Goal: Task Accomplishment & Management: Use online tool/utility

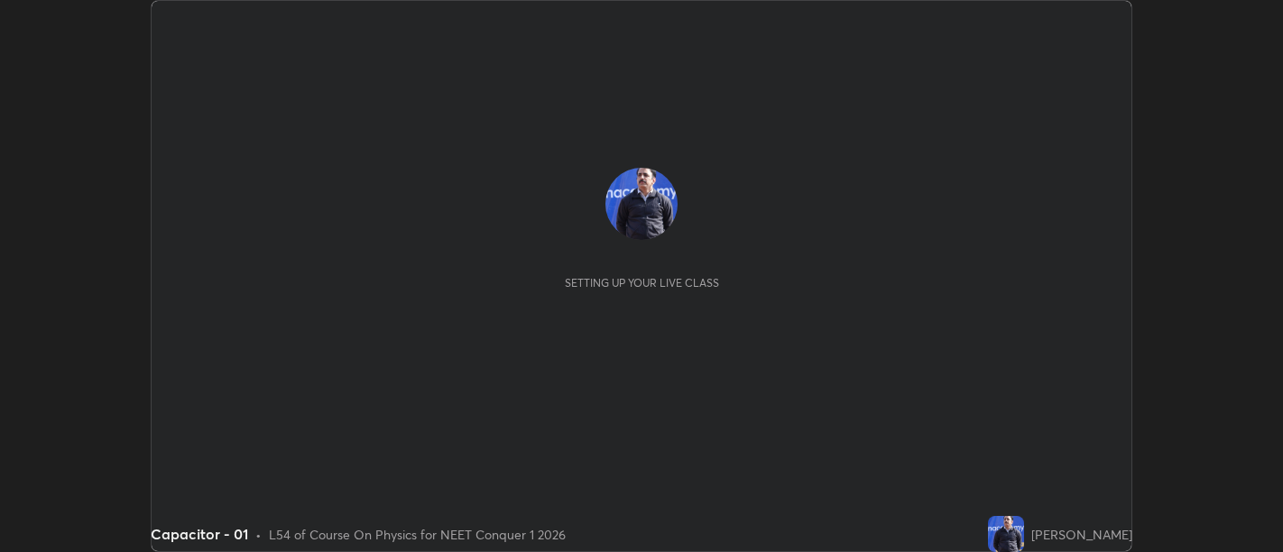
scroll to position [552, 1282]
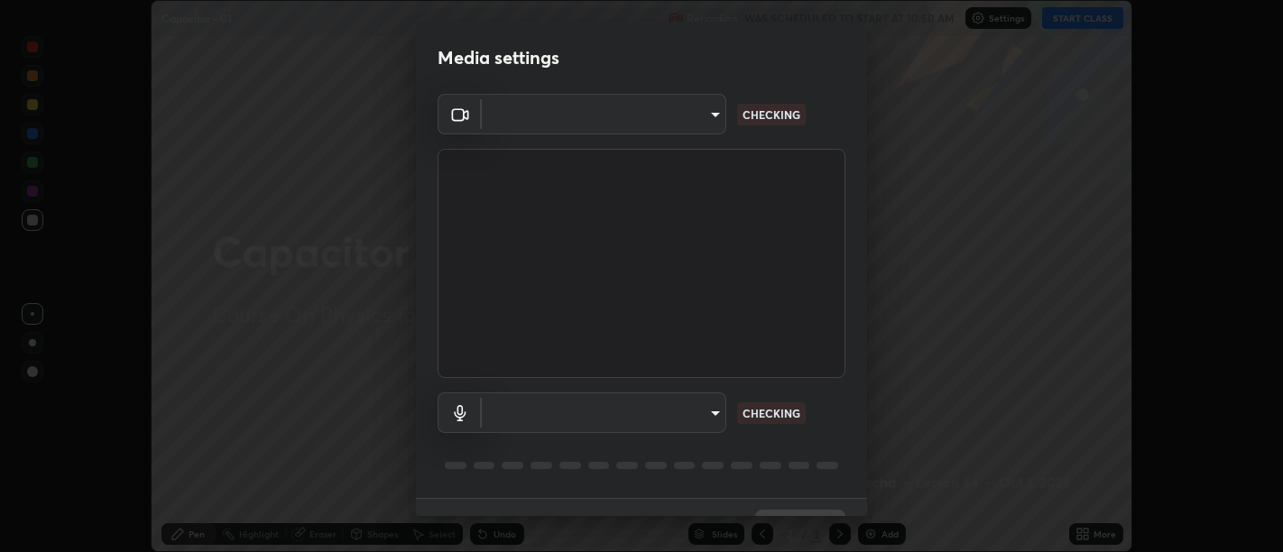
type input "d9b519daceb8a772394af6ea8e45353be5bbf62d8cb1cf3345c472de64055974"
type input "58abe51d7fefdb17ba2419723d43872dcdd823d411622da55c3e9c12cc60ef35"
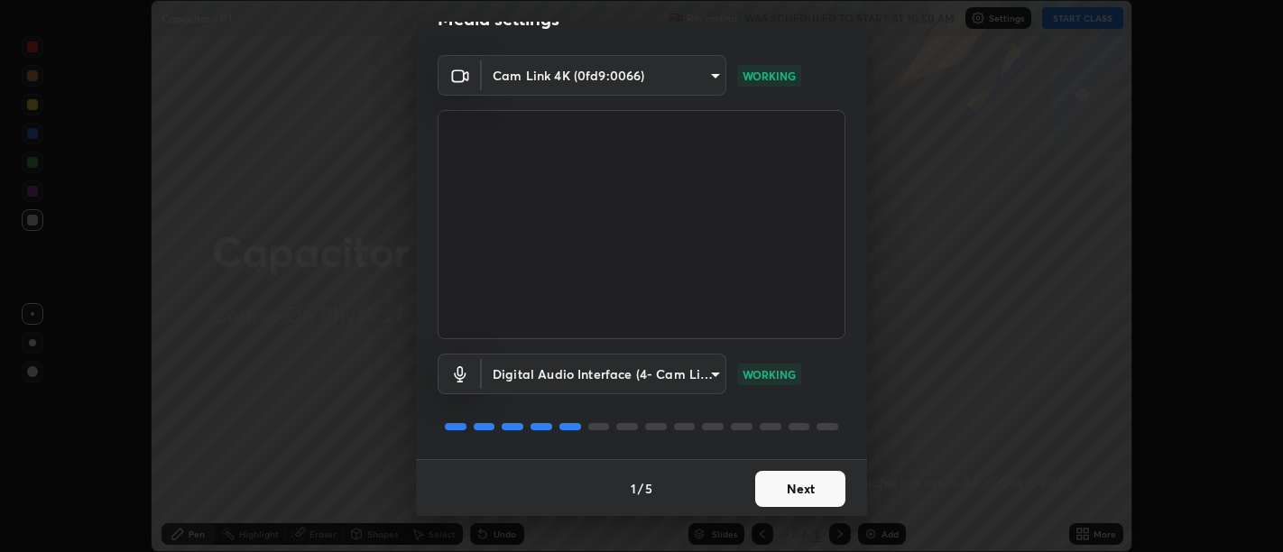
click at [817, 486] on button "Next" at bounding box center [800, 489] width 90 height 36
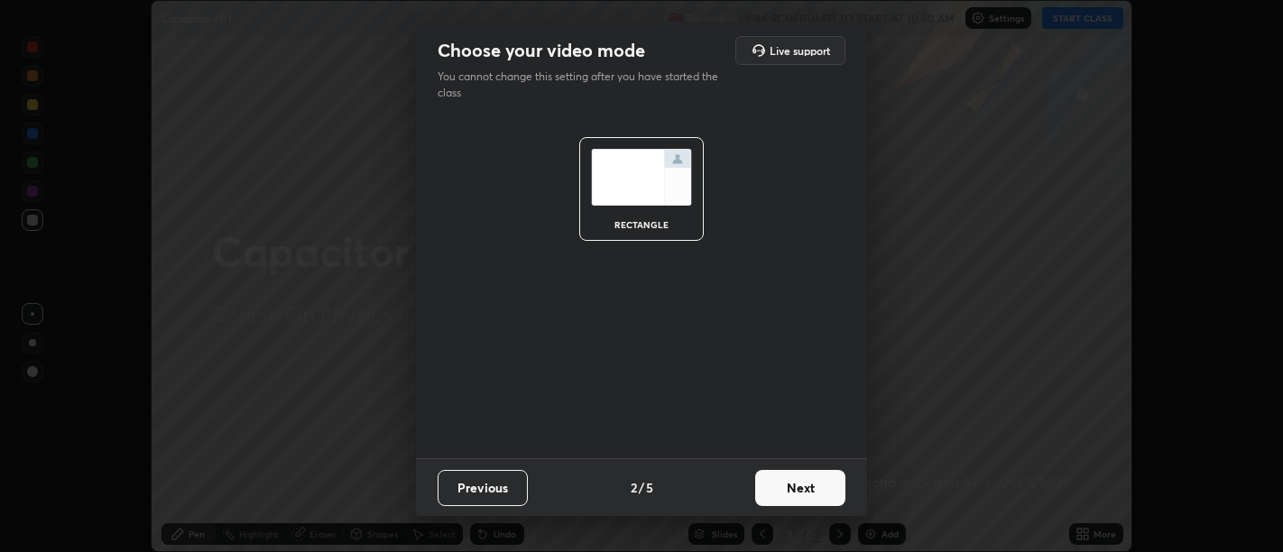
click at [830, 489] on button "Next" at bounding box center [800, 488] width 90 height 36
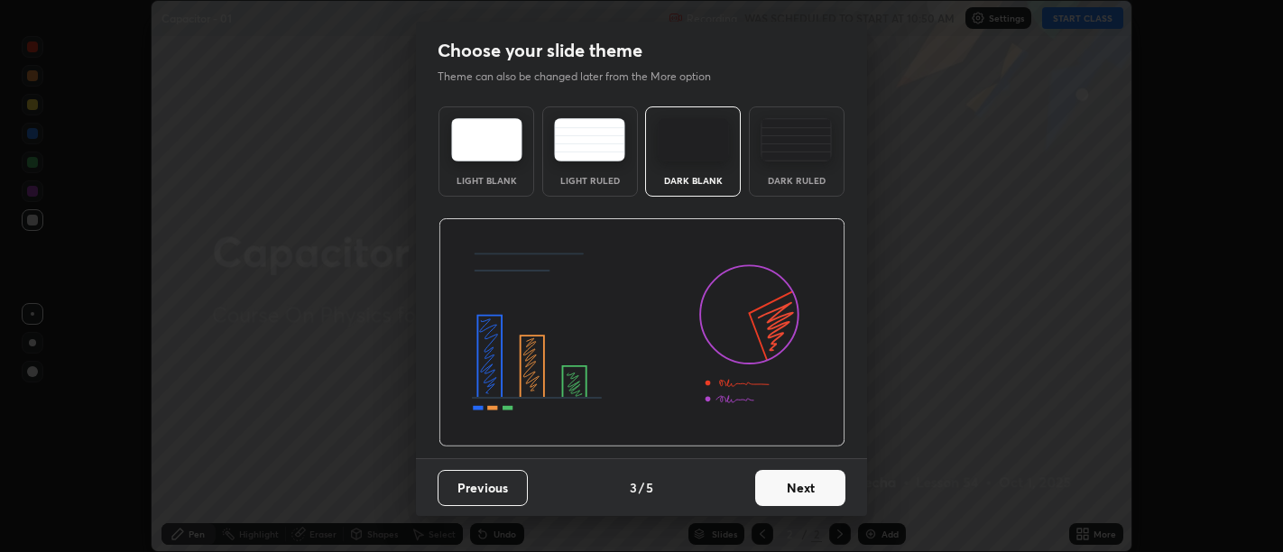
click at [828, 487] on button "Next" at bounding box center [800, 488] width 90 height 36
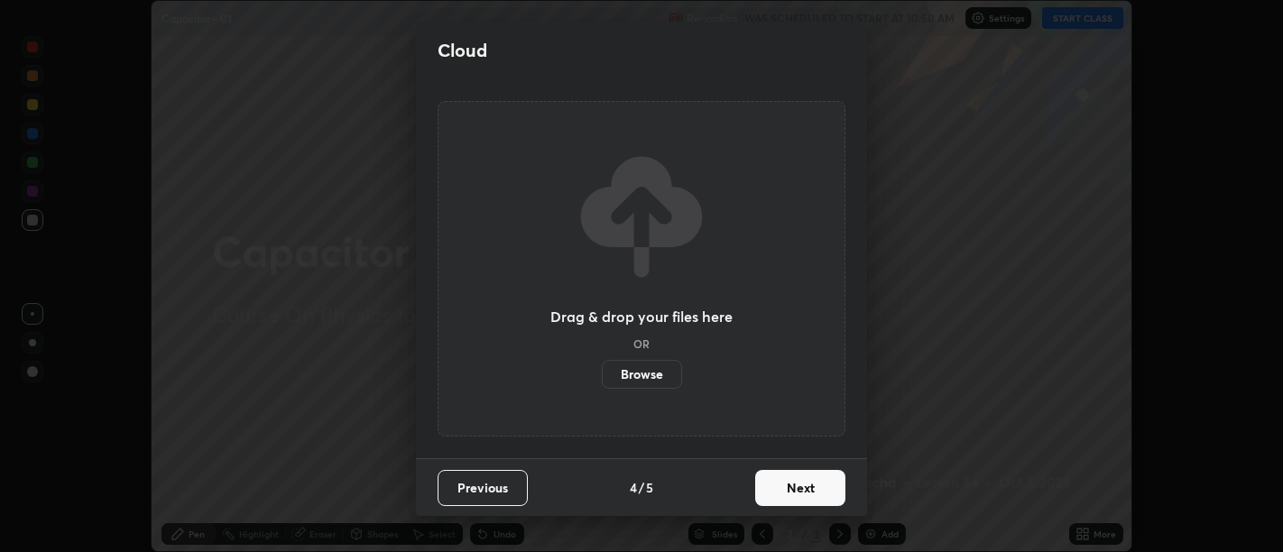
click at [831, 485] on button "Next" at bounding box center [800, 488] width 90 height 36
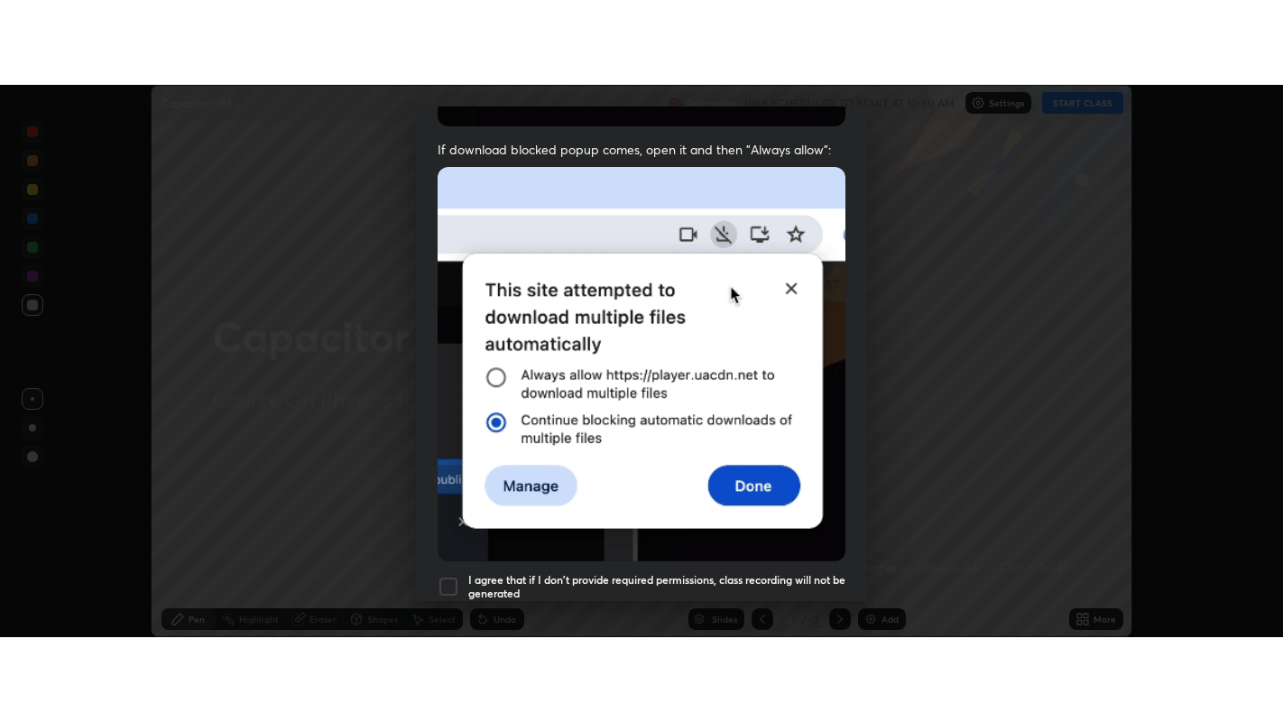
scroll to position [407, 0]
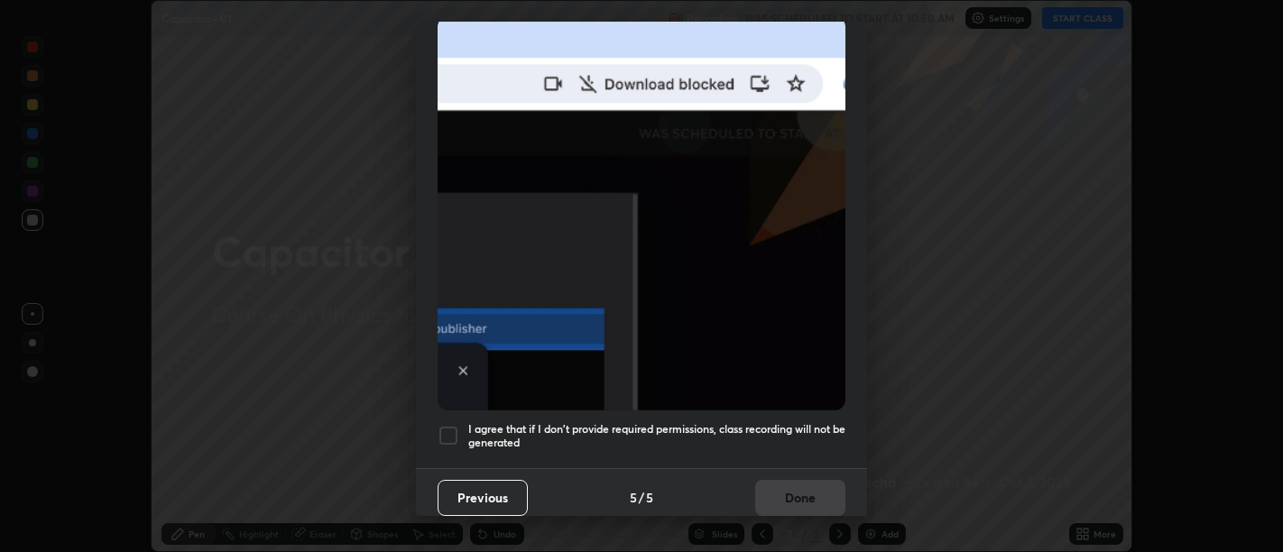
click at [781, 422] on h5 "I agree that if I don't provide required permissions, class recording will not …" at bounding box center [656, 436] width 377 height 28
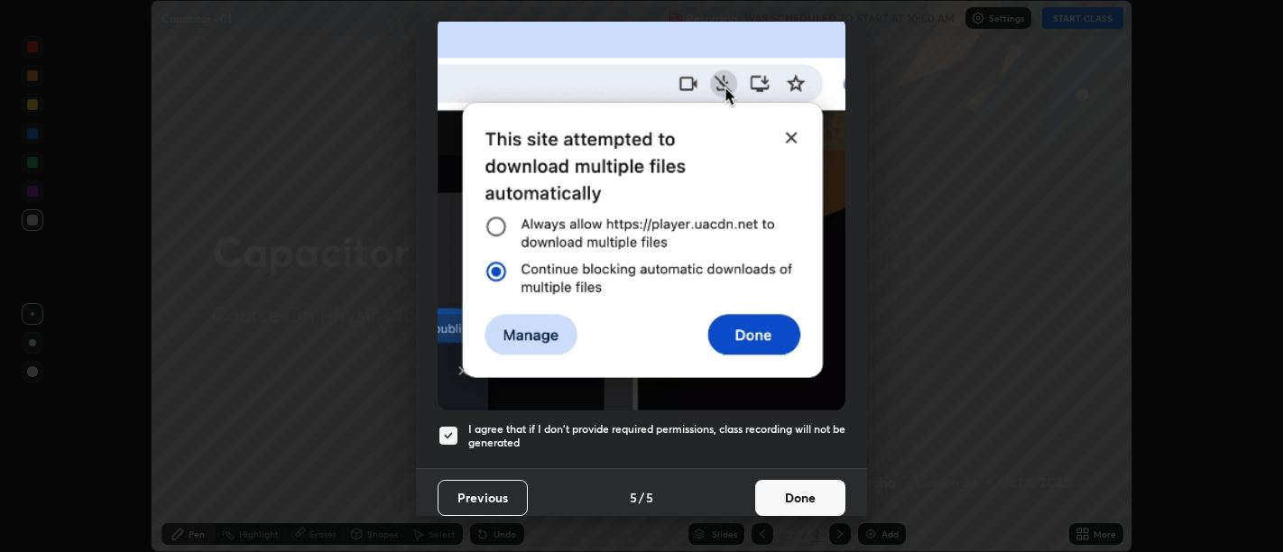
click at [808, 487] on button "Done" at bounding box center [800, 498] width 90 height 36
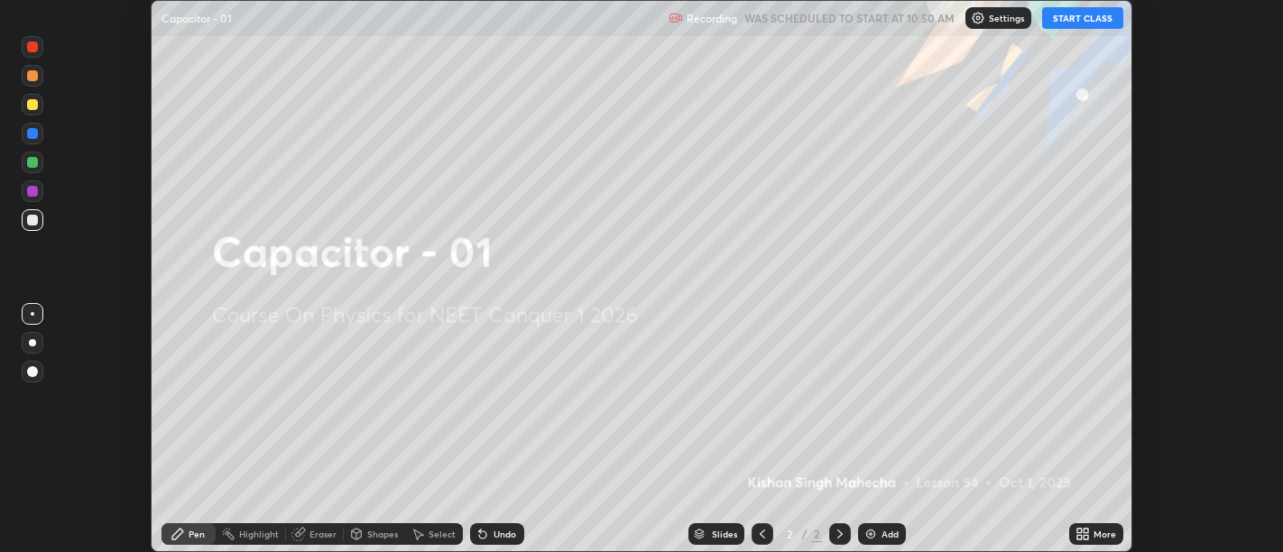
click at [1079, 530] on icon at bounding box center [1079, 531] width 5 height 5
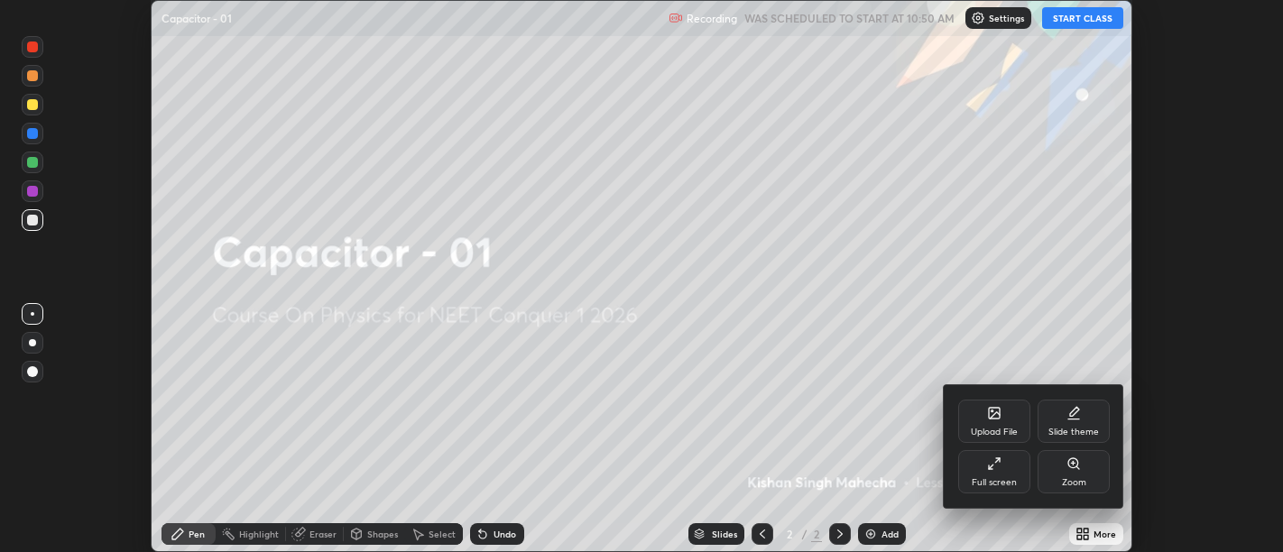
click at [1005, 469] on div "Full screen" at bounding box center [994, 471] width 72 height 43
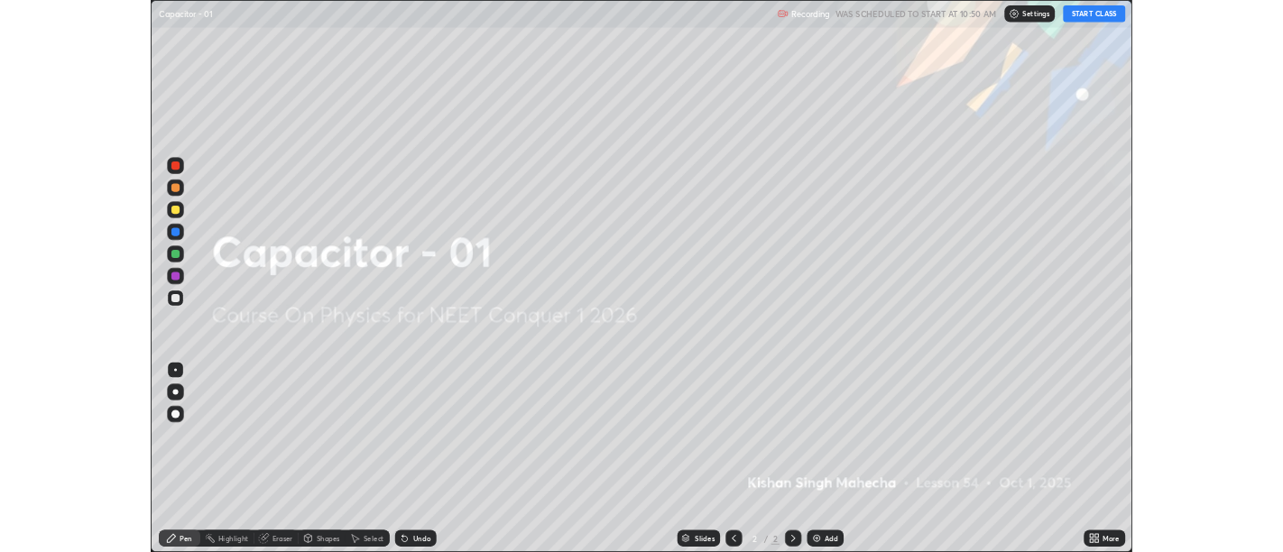
scroll to position [722, 1283]
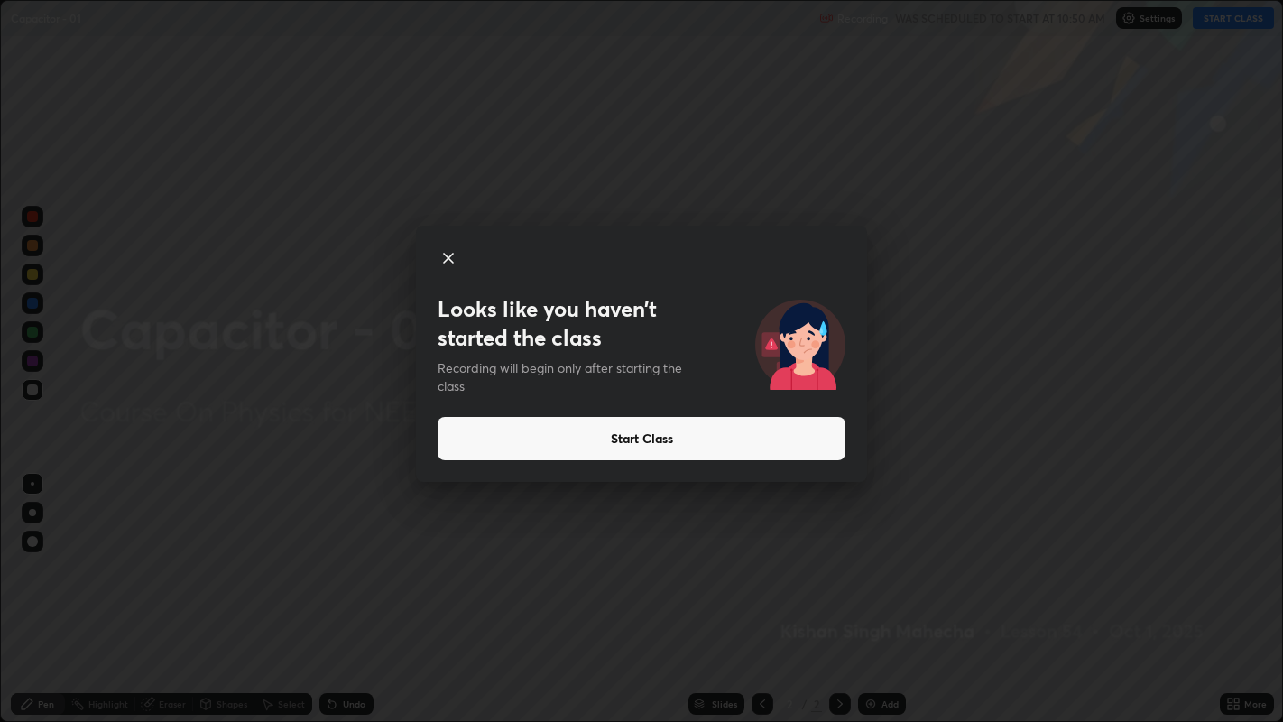
click at [355, 551] on div "Looks like you haven’t started the class Recording will begin only after starti…" at bounding box center [641, 361] width 1283 height 722
click at [622, 434] on button "Start Class" at bounding box center [641, 438] width 408 height 43
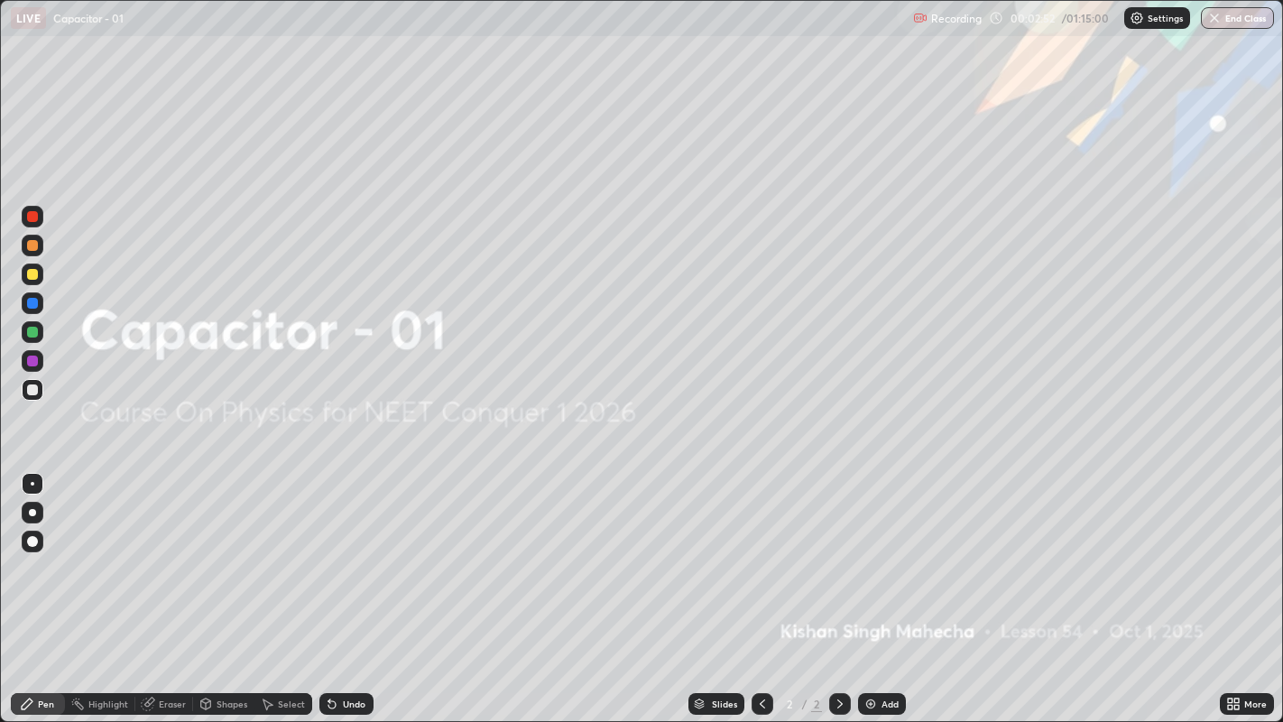
click at [876, 551] on div "Add" at bounding box center [882, 704] width 48 height 22
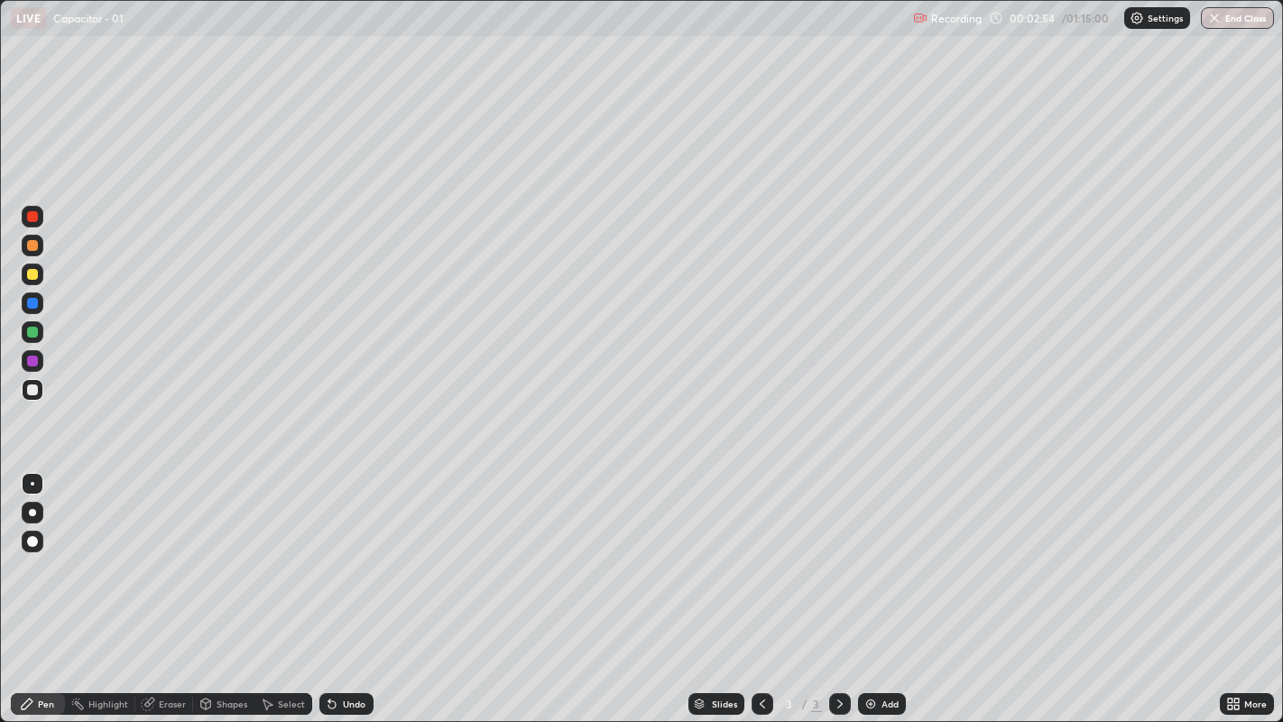
click at [41, 551] on div "Pen" at bounding box center [46, 703] width 16 height 9
click at [31, 390] on div at bounding box center [32, 389] width 11 height 11
click at [337, 551] on div "Undo" at bounding box center [346, 704] width 54 height 22
click at [329, 551] on icon at bounding box center [331, 704] width 7 height 7
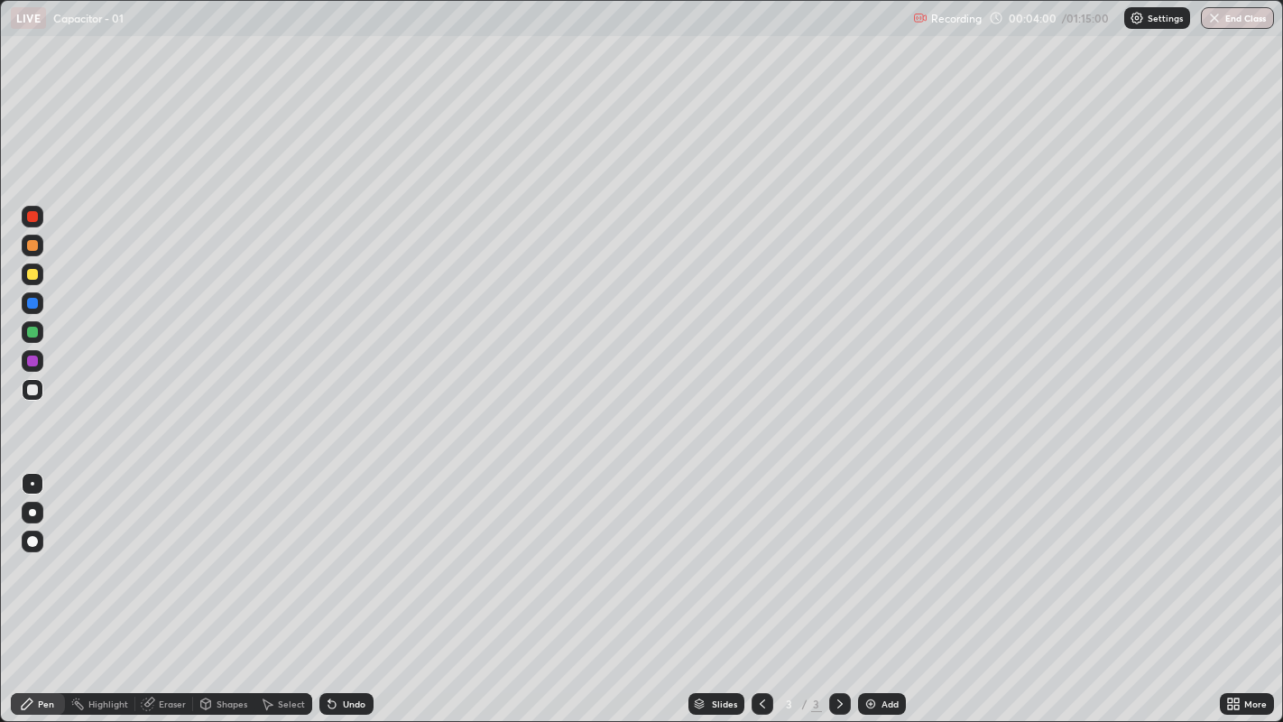
click at [329, 551] on icon at bounding box center [331, 704] width 7 height 7
click at [31, 278] on div at bounding box center [32, 274] width 11 height 11
click at [355, 551] on div "Undo" at bounding box center [354, 703] width 23 height 9
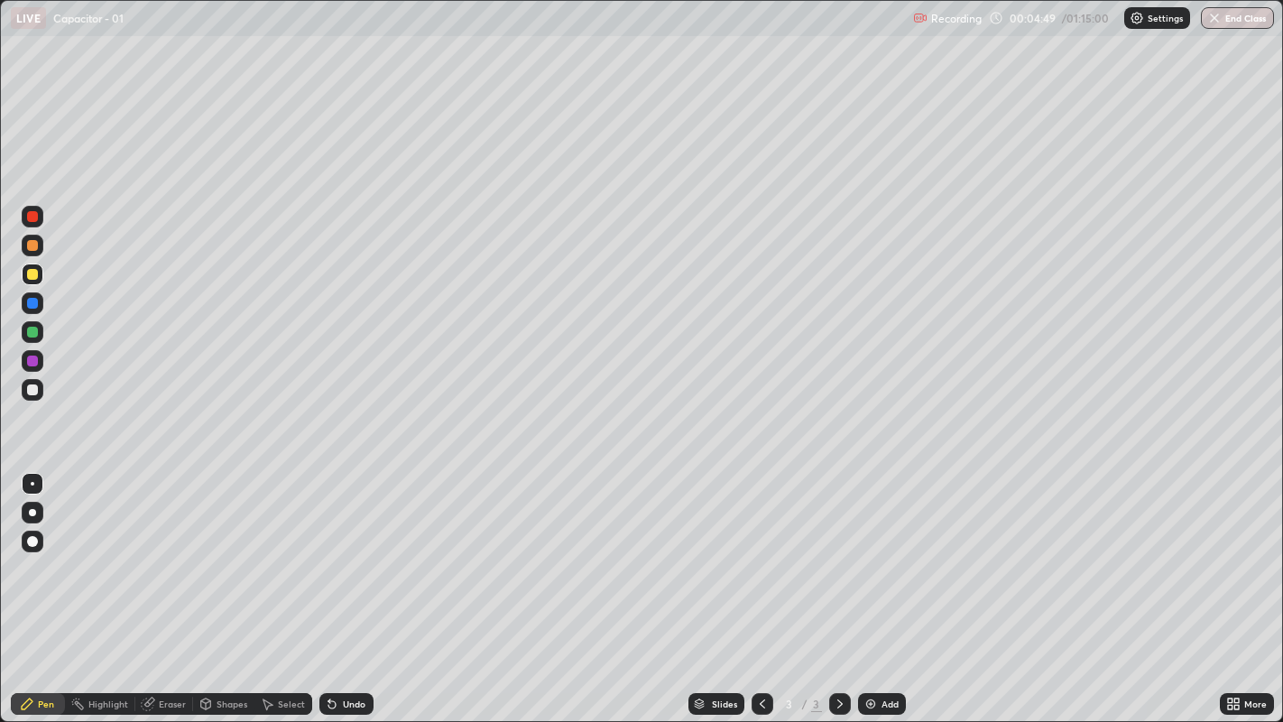
click at [359, 551] on div "Undo" at bounding box center [354, 703] width 23 height 9
click at [367, 551] on div "Undo" at bounding box center [346, 704] width 54 height 22
click at [348, 551] on div "Undo" at bounding box center [354, 703] width 23 height 9
click at [30, 392] on div at bounding box center [32, 389] width 11 height 11
click at [41, 551] on div "Pen" at bounding box center [46, 703] width 16 height 9
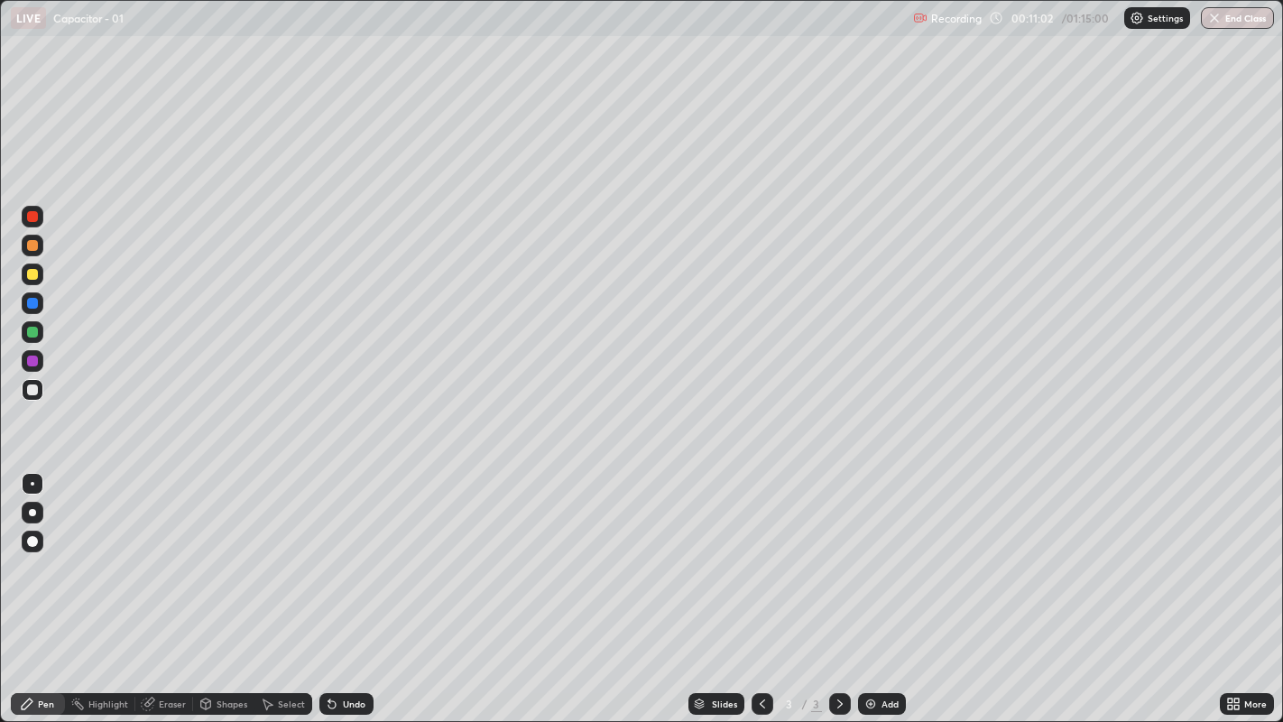
click at [351, 551] on div "Undo" at bounding box center [354, 703] width 23 height 9
click at [290, 551] on div "Select" at bounding box center [291, 703] width 27 height 9
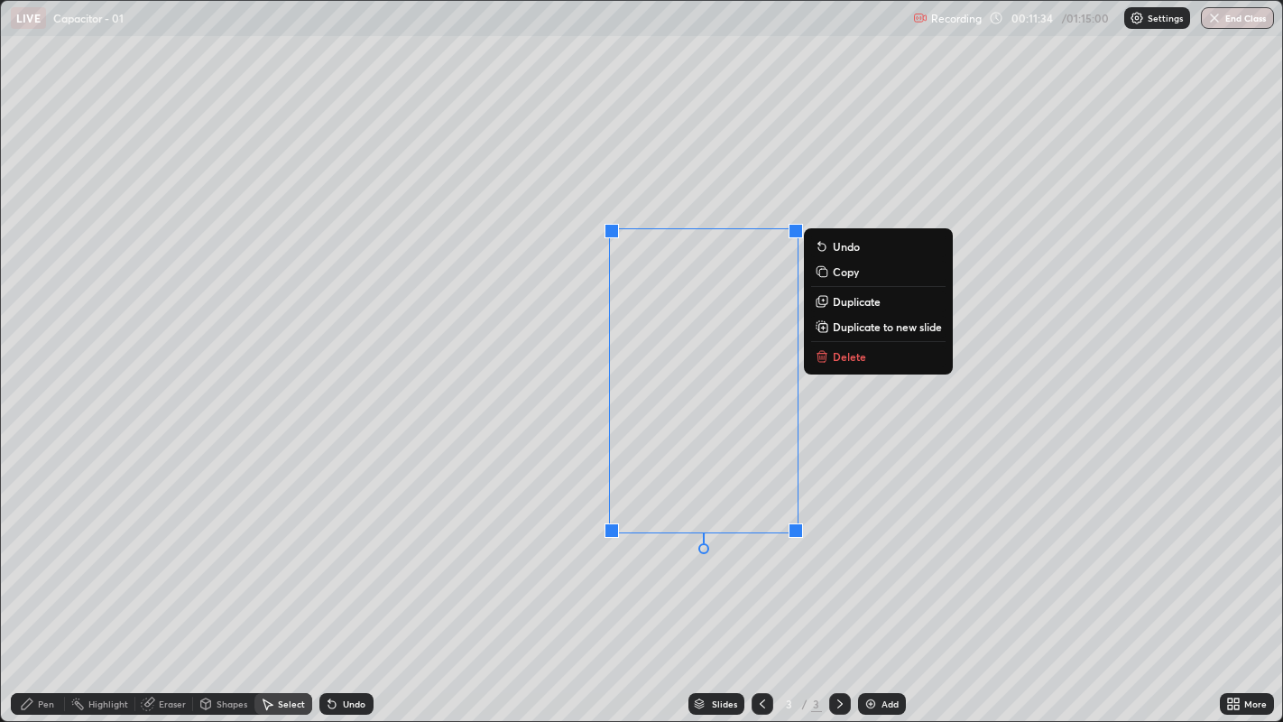
click at [833, 350] on p "Delete" at bounding box center [849, 356] width 33 height 14
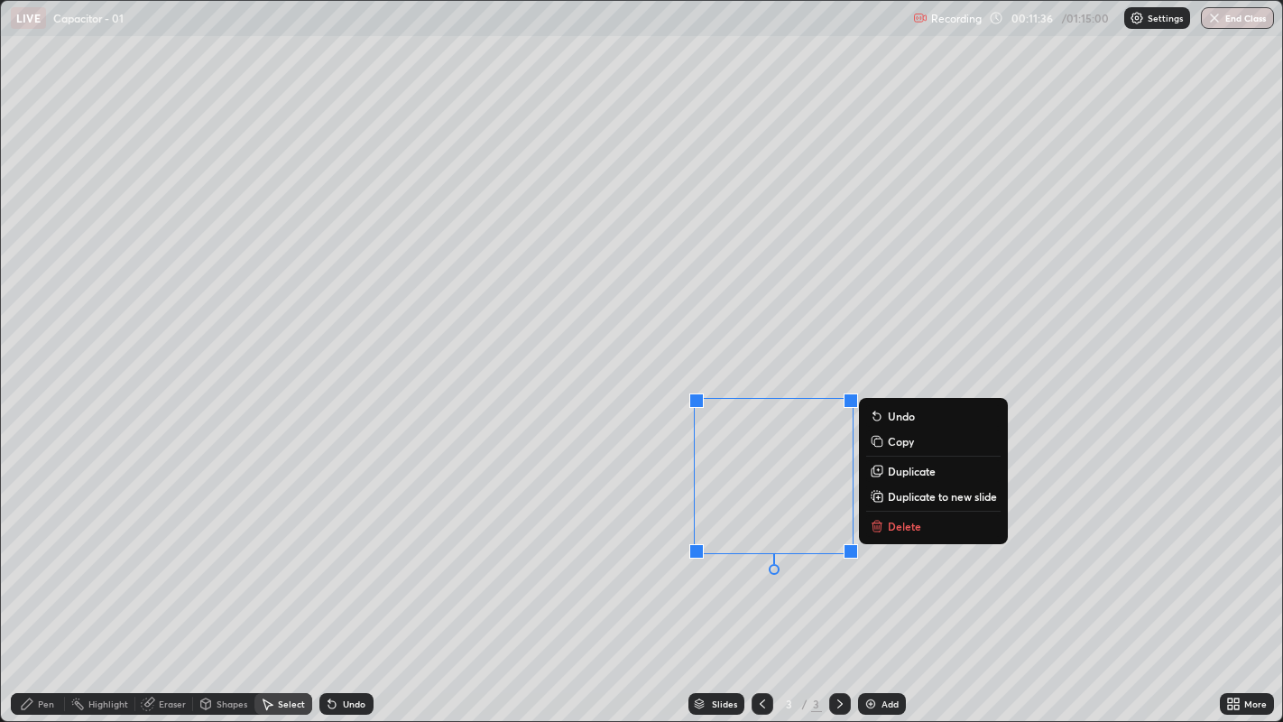
click at [886, 521] on button "Delete" at bounding box center [933, 526] width 134 height 22
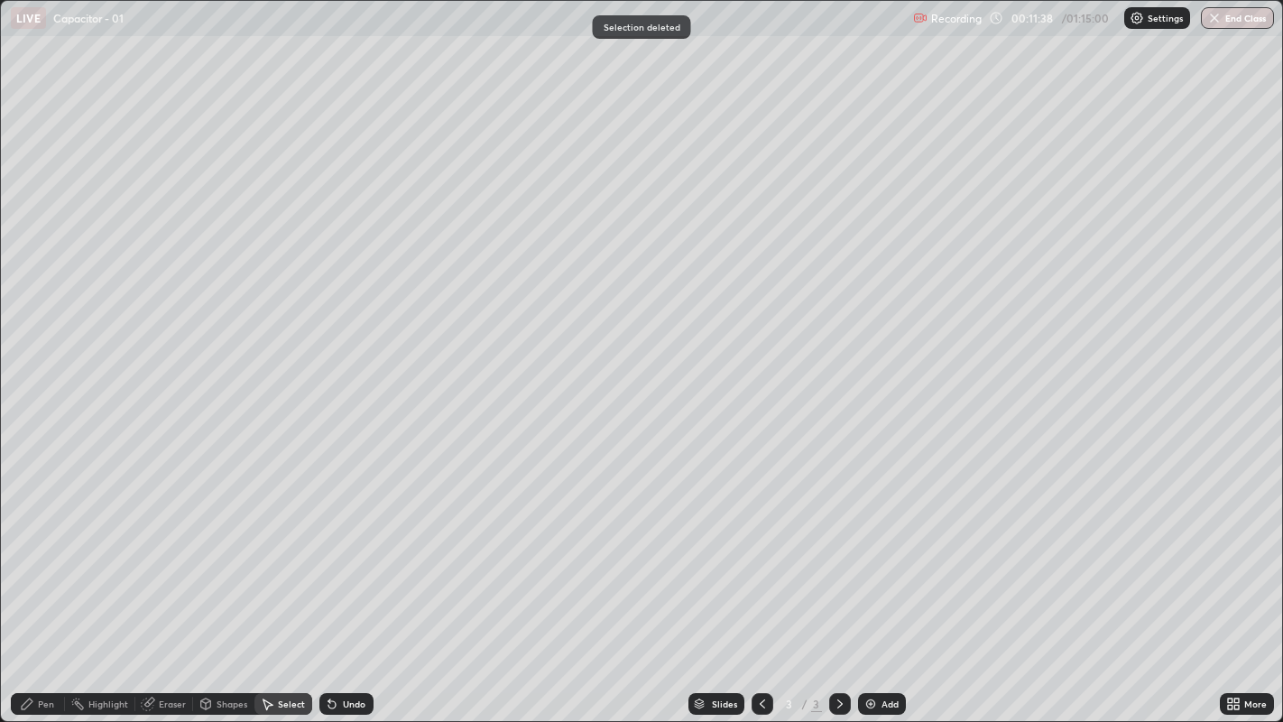
click at [31, 551] on icon at bounding box center [27, 703] width 14 height 14
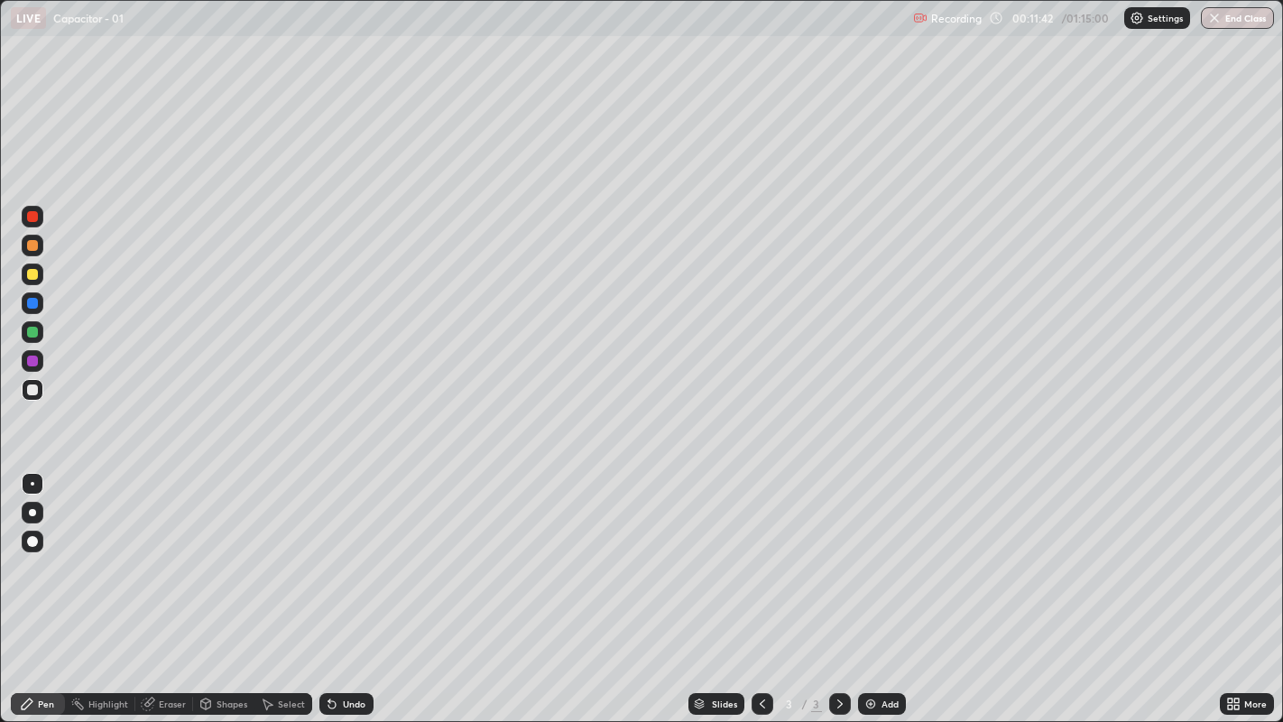
click at [345, 551] on div "Undo" at bounding box center [354, 703] width 23 height 9
click at [342, 551] on div "Undo" at bounding box center [346, 704] width 54 height 22
click at [164, 551] on div "Eraser" at bounding box center [172, 703] width 27 height 9
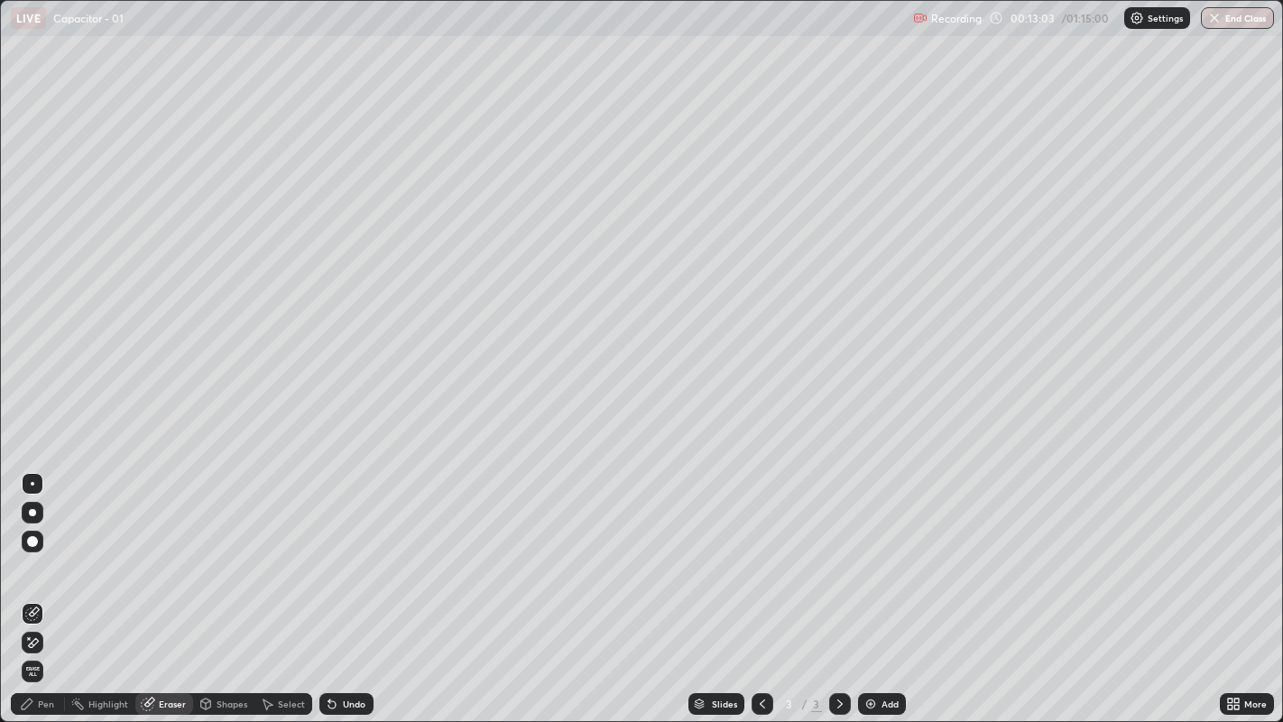
click at [24, 551] on icon at bounding box center [27, 703] width 11 height 11
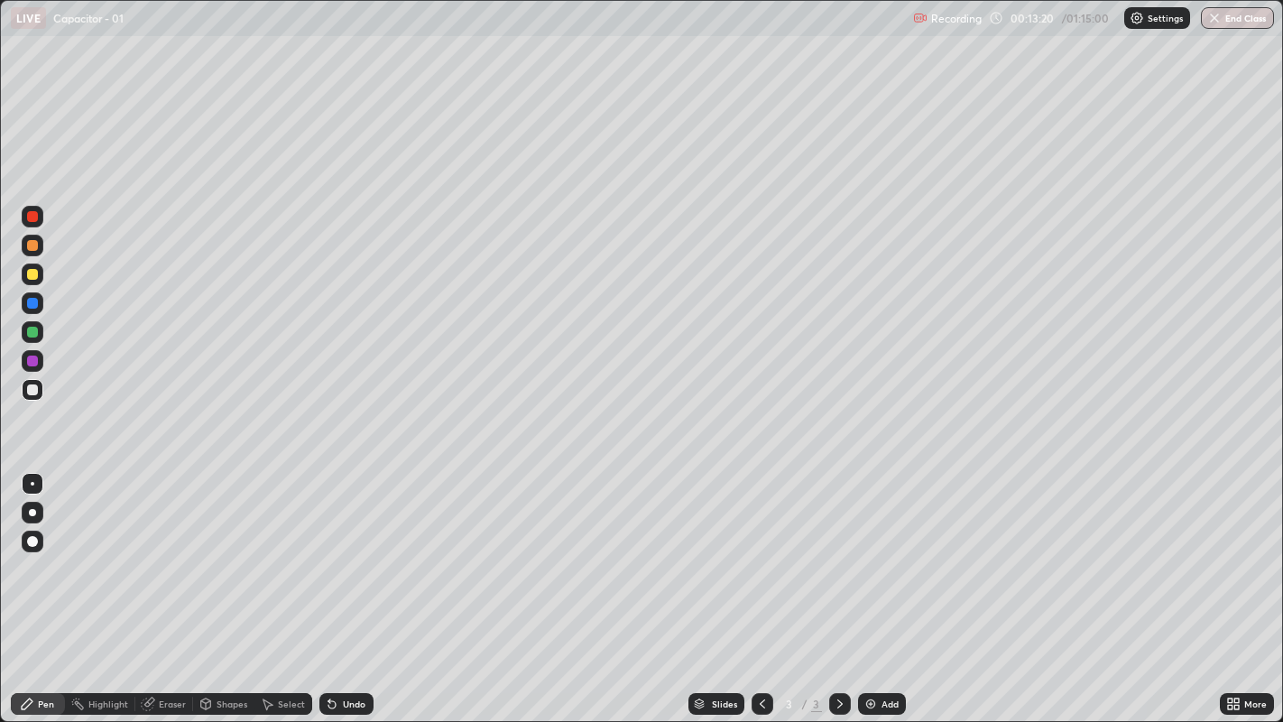
click at [157, 551] on div "Eraser" at bounding box center [164, 704] width 58 height 22
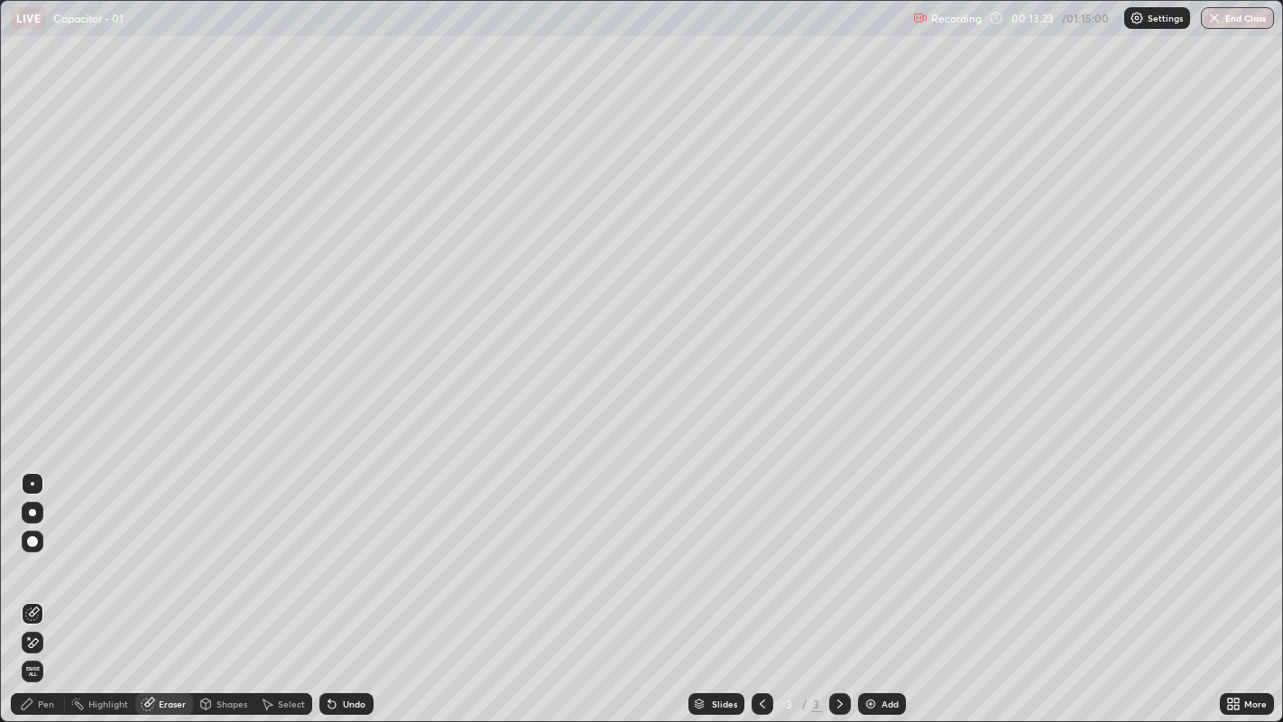
click at [31, 551] on icon at bounding box center [27, 703] width 14 height 14
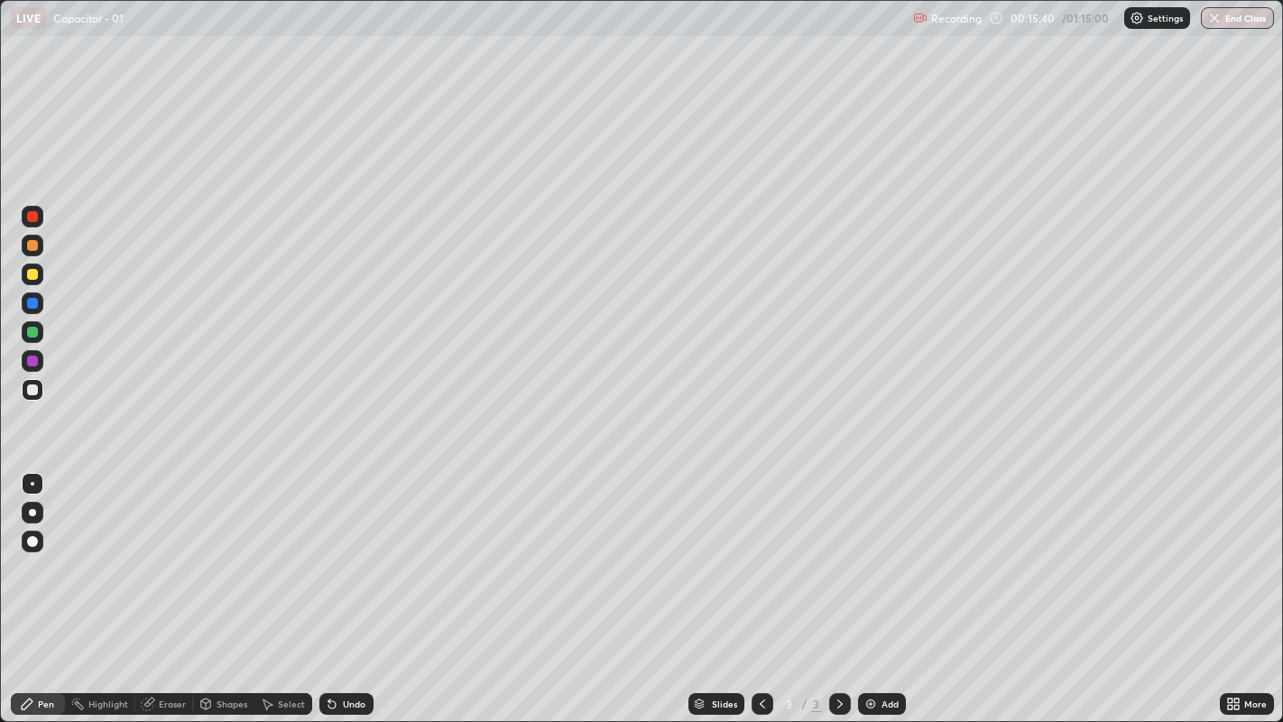
click at [874, 551] on img at bounding box center [870, 703] width 14 height 14
click at [32, 275] on div at bounding box center [32, 274] width 11 height 11
click at [762, 551] on icon at bounding box center [761, 703] width 5 height 9
click at [838, 551] on icon at bounding box center [839, 703] width 5 height 9
click at [336, 551] on icon at bounding box center [332, 703] width 14 height 14
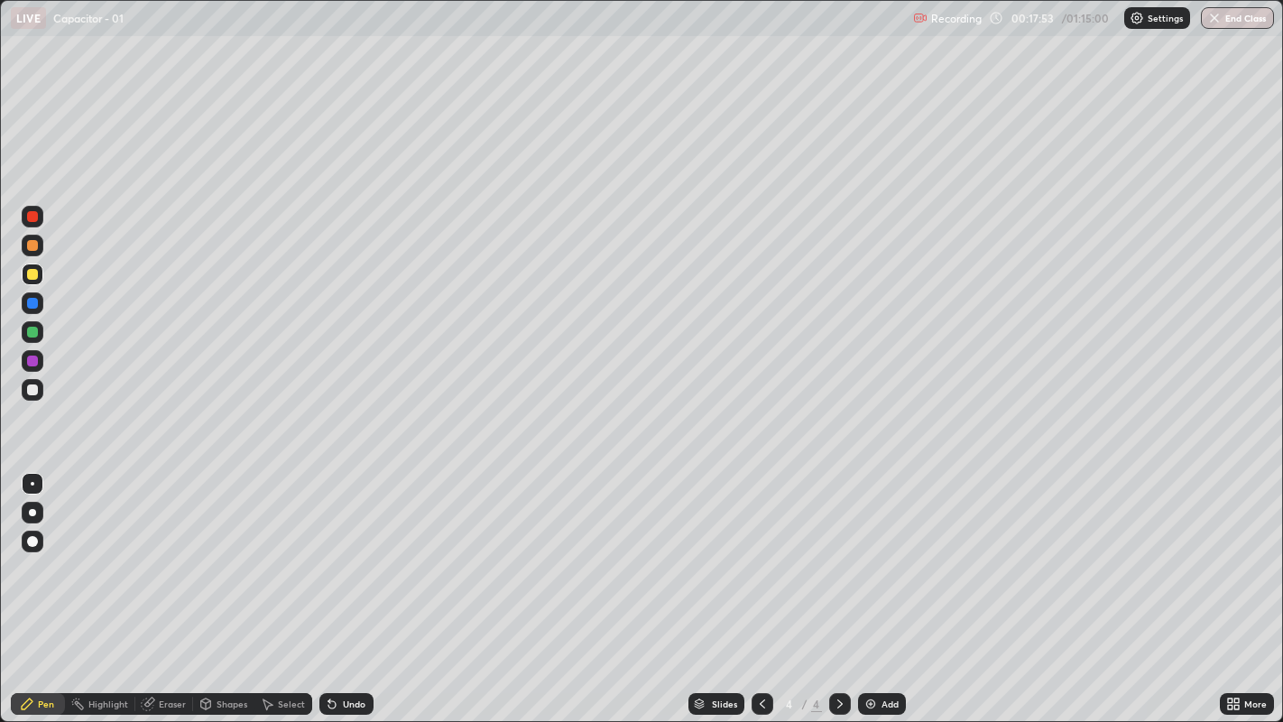
click at [348, 551] on div "Undo" at bounding box center [354, 703] width 23 height 9
click at [338, 551] on div "Undo" at bounding box center [346, 704] width 54 height 22
click at [35, 391] on div at bounding box center [32, 389] width 11 height 11
click at [871, 551] on img at bounding box center [870, 703] width 14 height 14
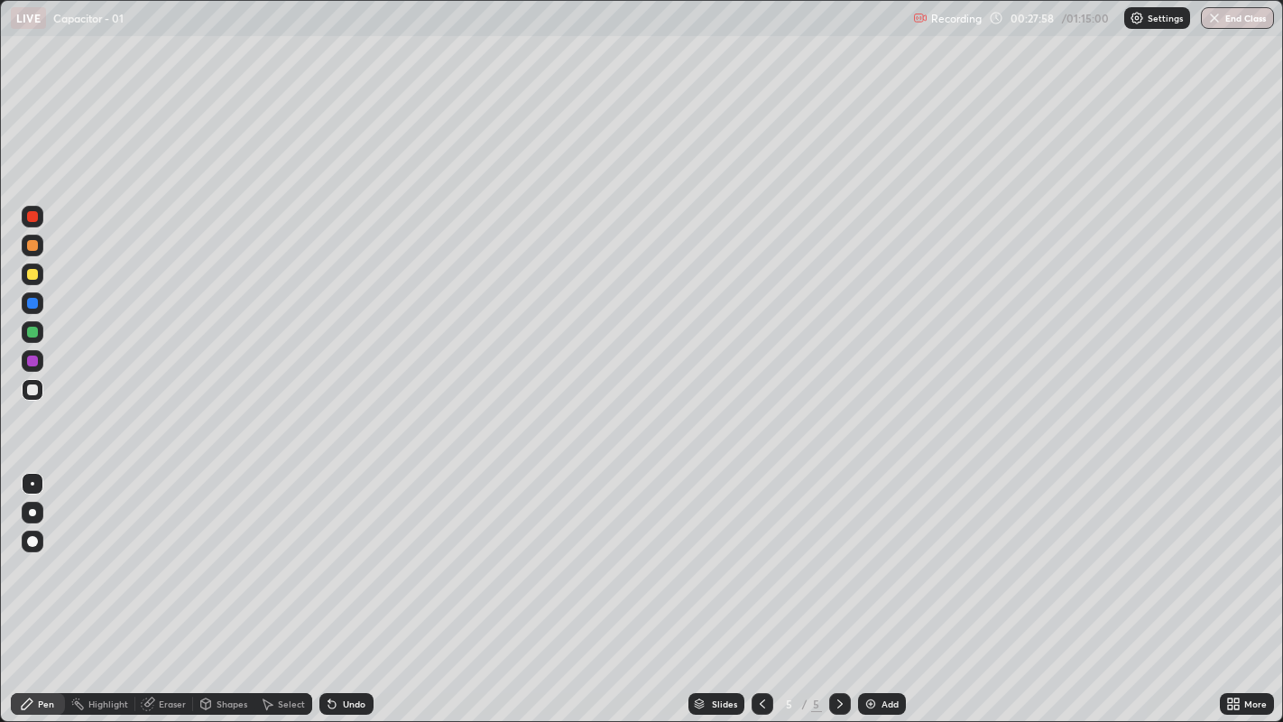
click at [280, 551] on div "Select" at bounding box center [291, 703] width 27 height 9
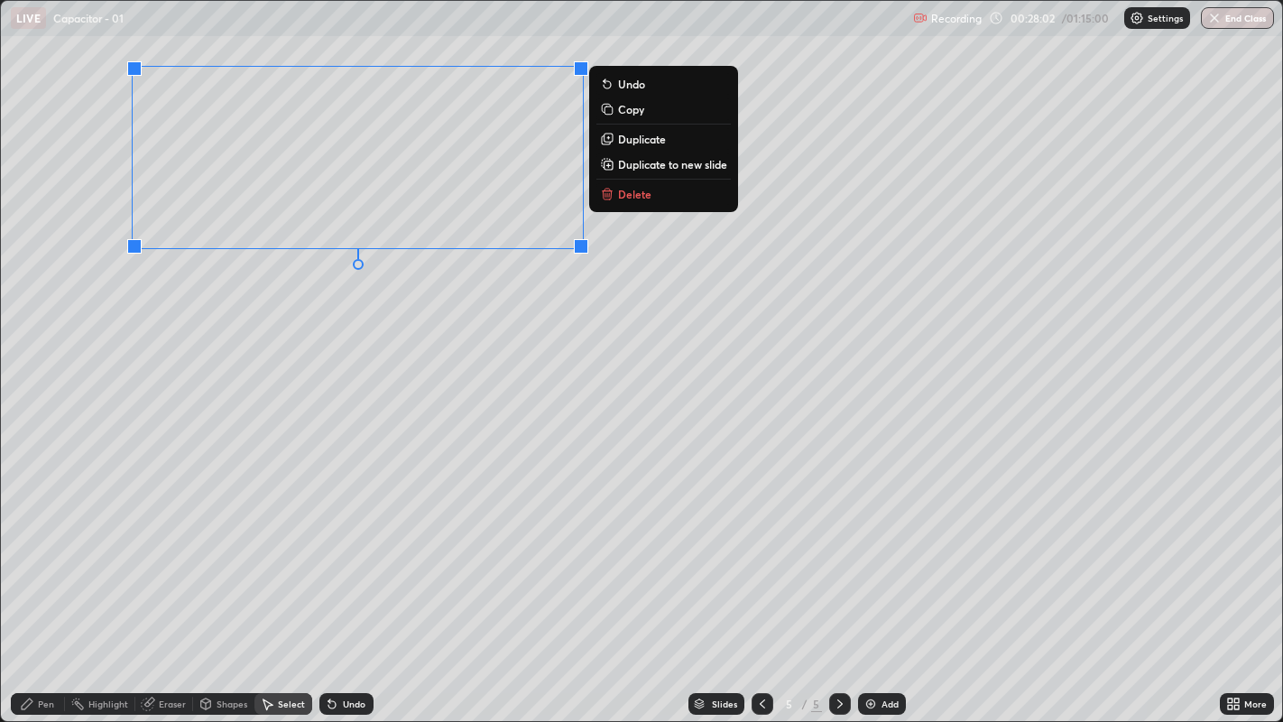
click at [615, 140] on button "Duplicate" at bounding box center [663, 139] width 134 height 22
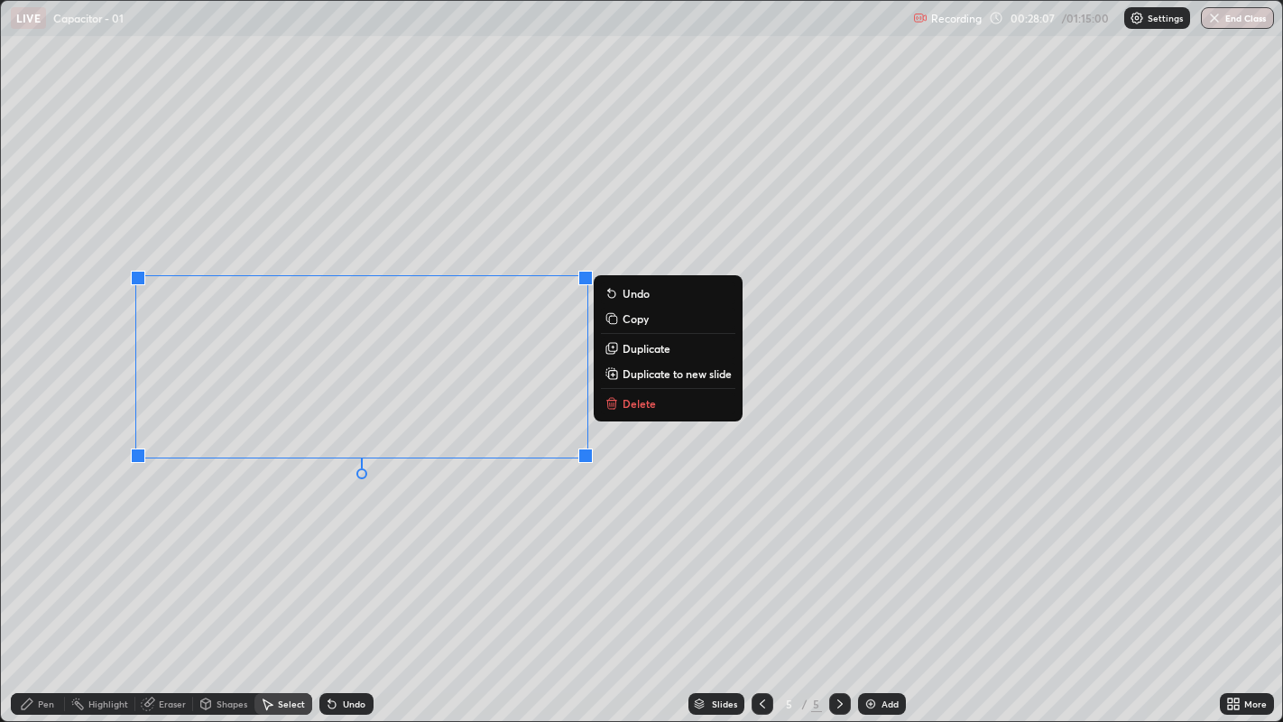
click at [38, 551] on div "Pen" at bounding box center [46, 703] width 16 height 9
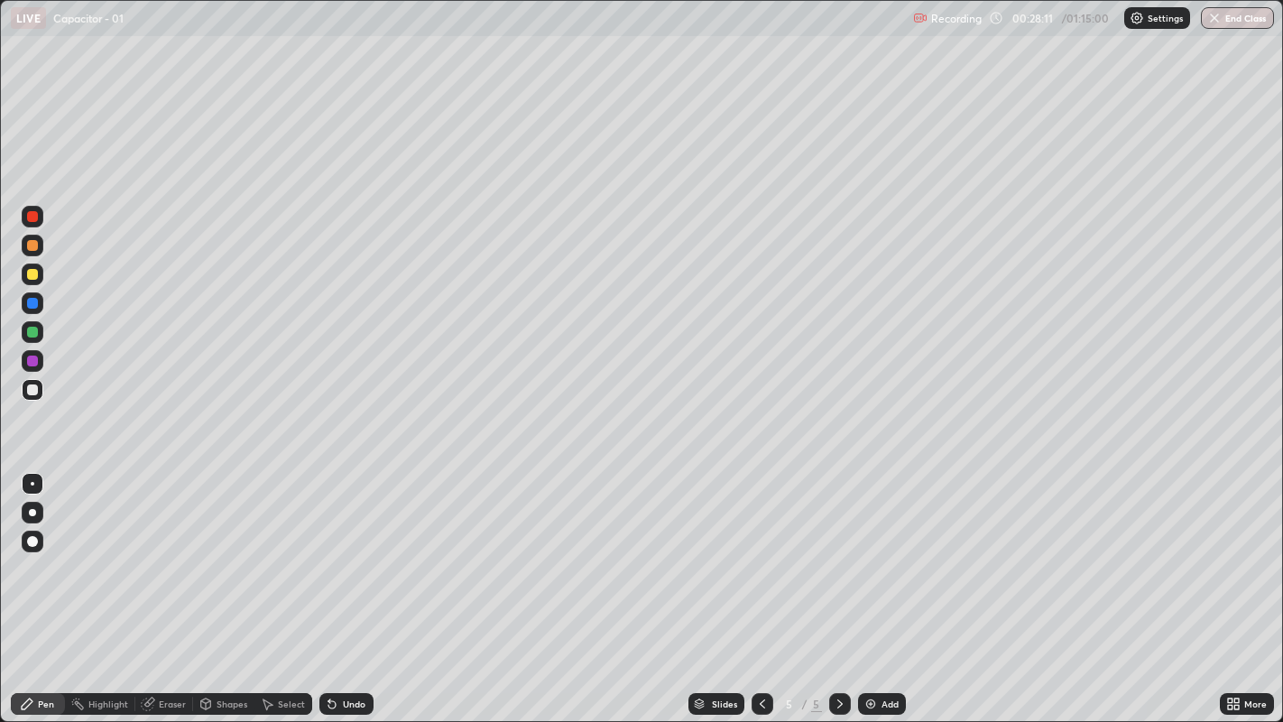
click at [34, 389] on div at bounding box center [32, 389] width 11 height 11
click at [759, 551] on icon at bounding box center [762, 703] width 14 height 14
click at [837, 551] on icon at bounding box center [840, 703] width 14 height 14
click at [840, 551] on icon at bounding box center [840, 703] width 14 height 14
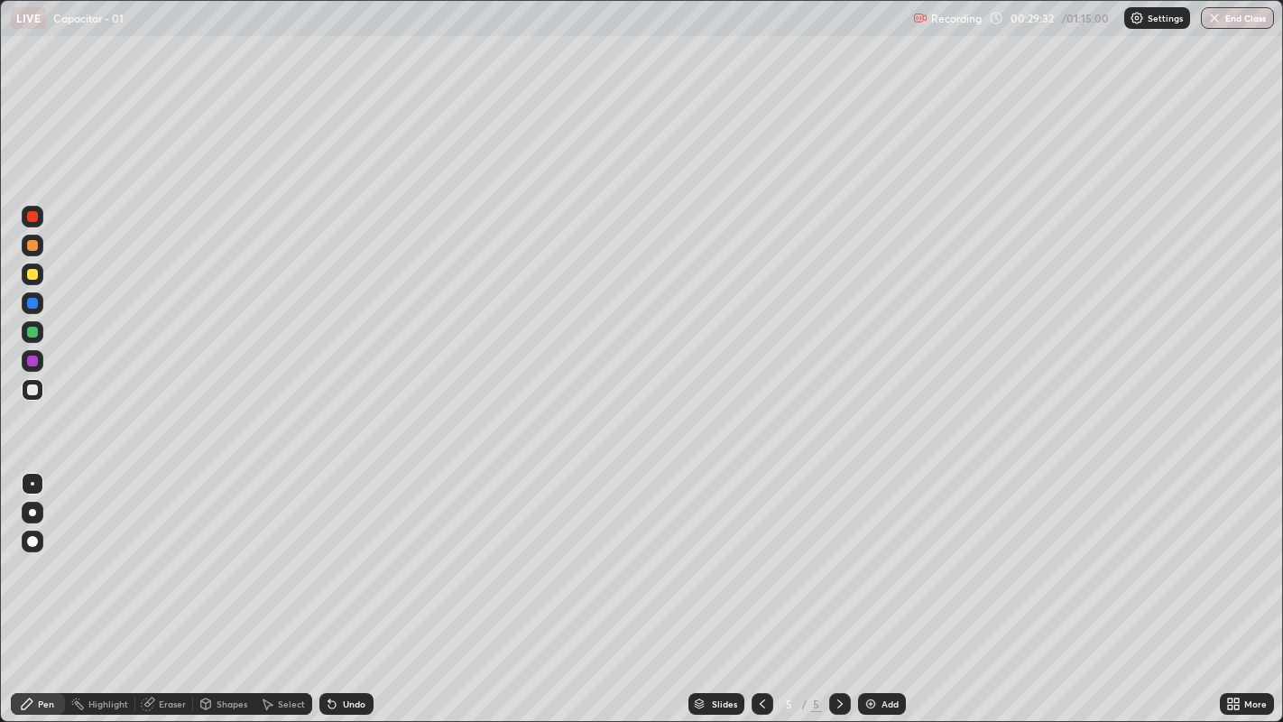
click at [163, 551] on div "Eraser" at bounding box center [172, 703] width 27 height 9
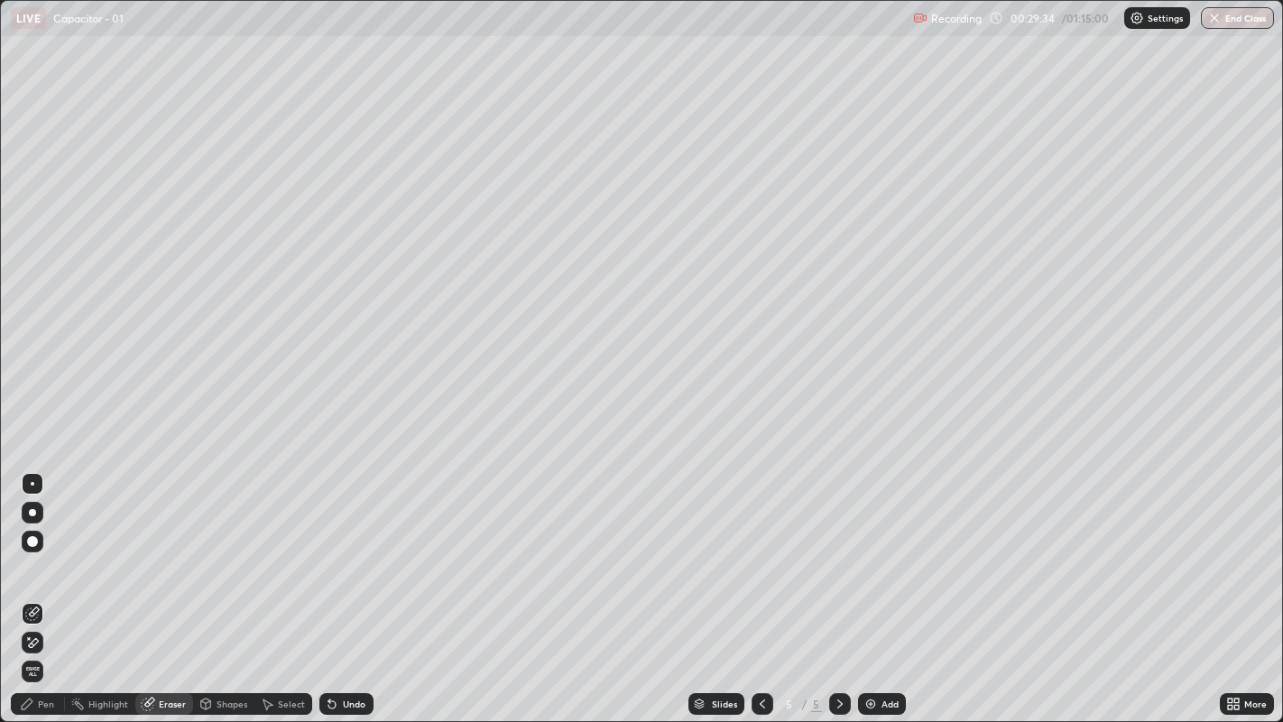
click at [37, 551] on div "Pen" at bounding box center [38, 704] width 54 height 22
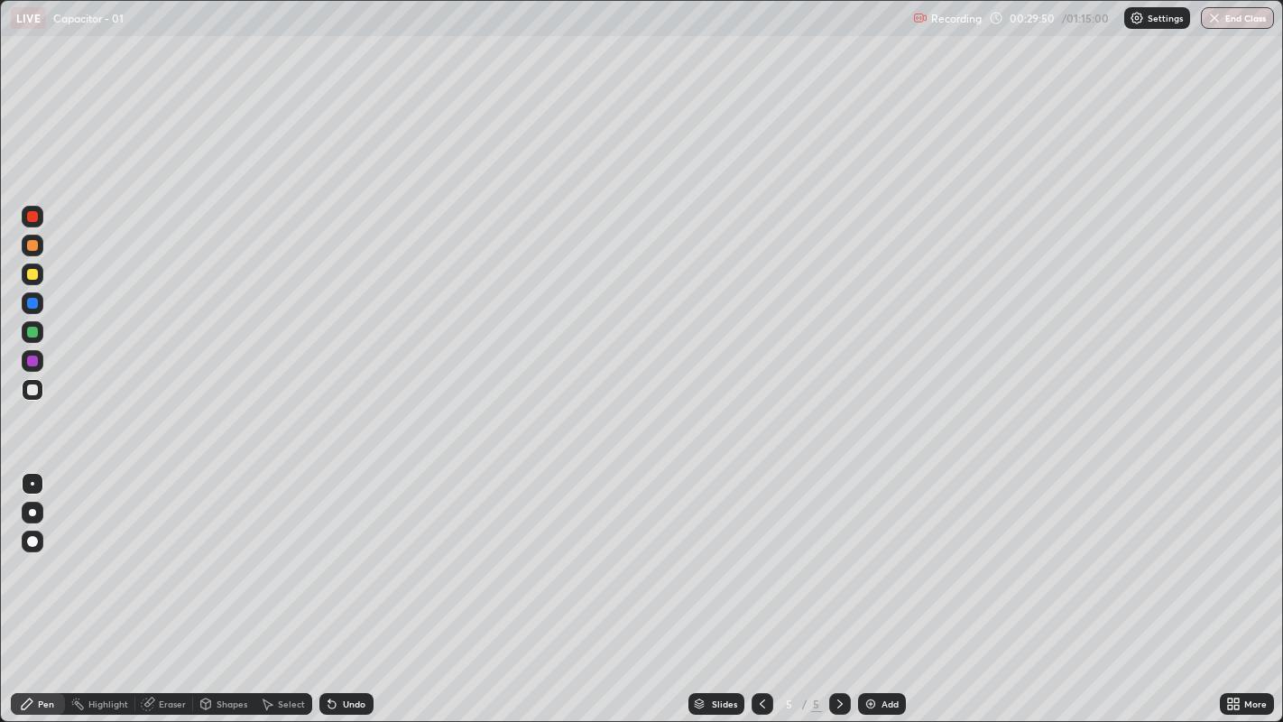
click at [283, 551] on div "Select" at bounding box center [291, 703] width 27 height 9
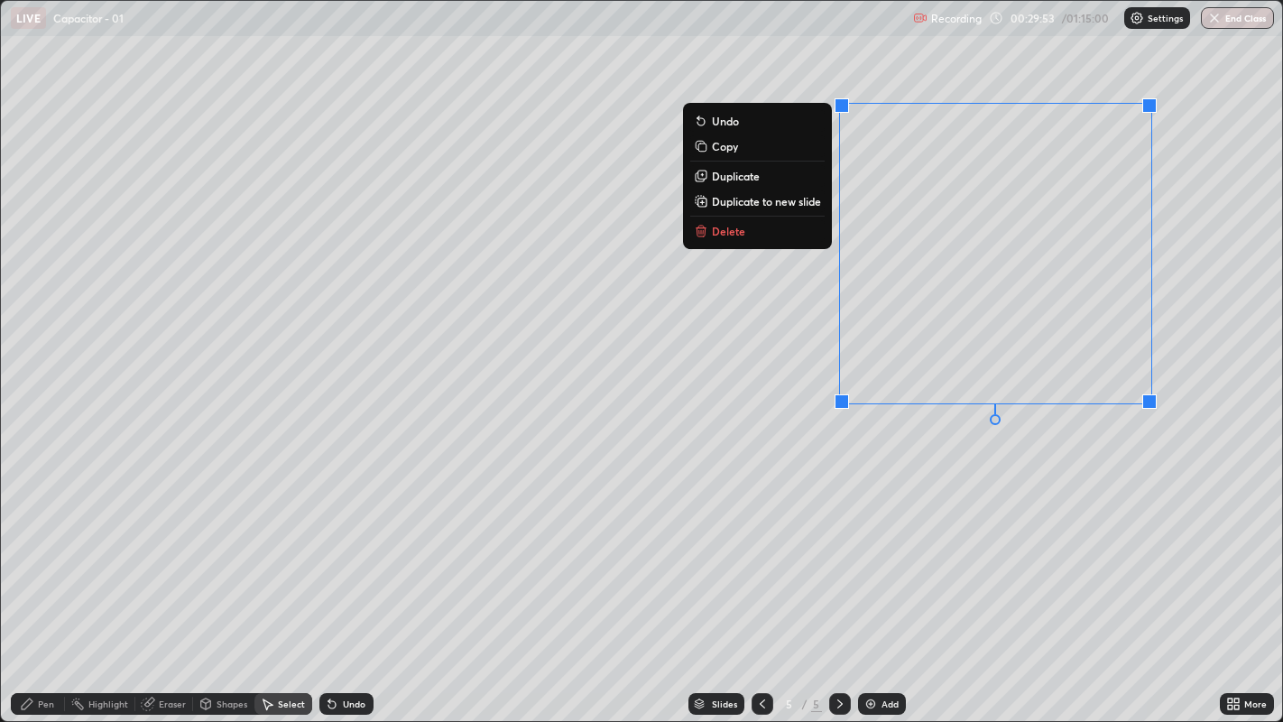
click at [731, 235] on p "Delete" at bounding box center [728, 231] width 33 height 14
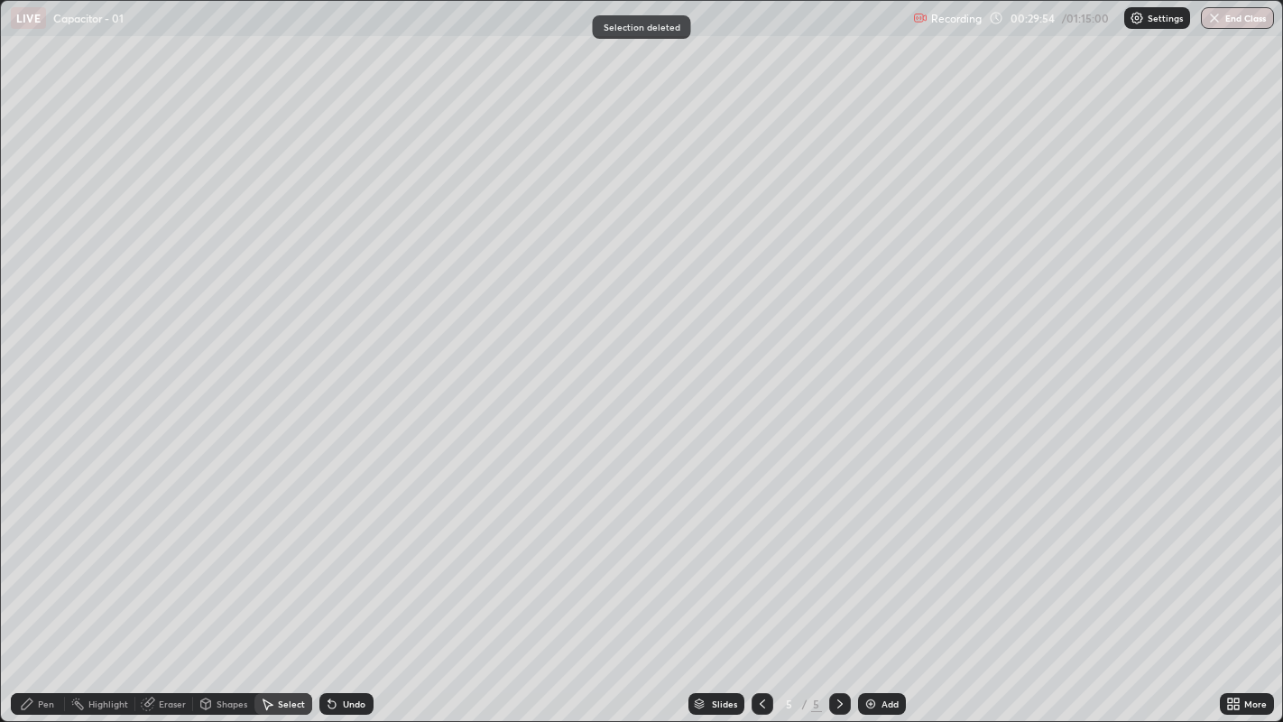
click at [38, 551] on div "Pen" at bounding box center [46, 703] width 16 height 9
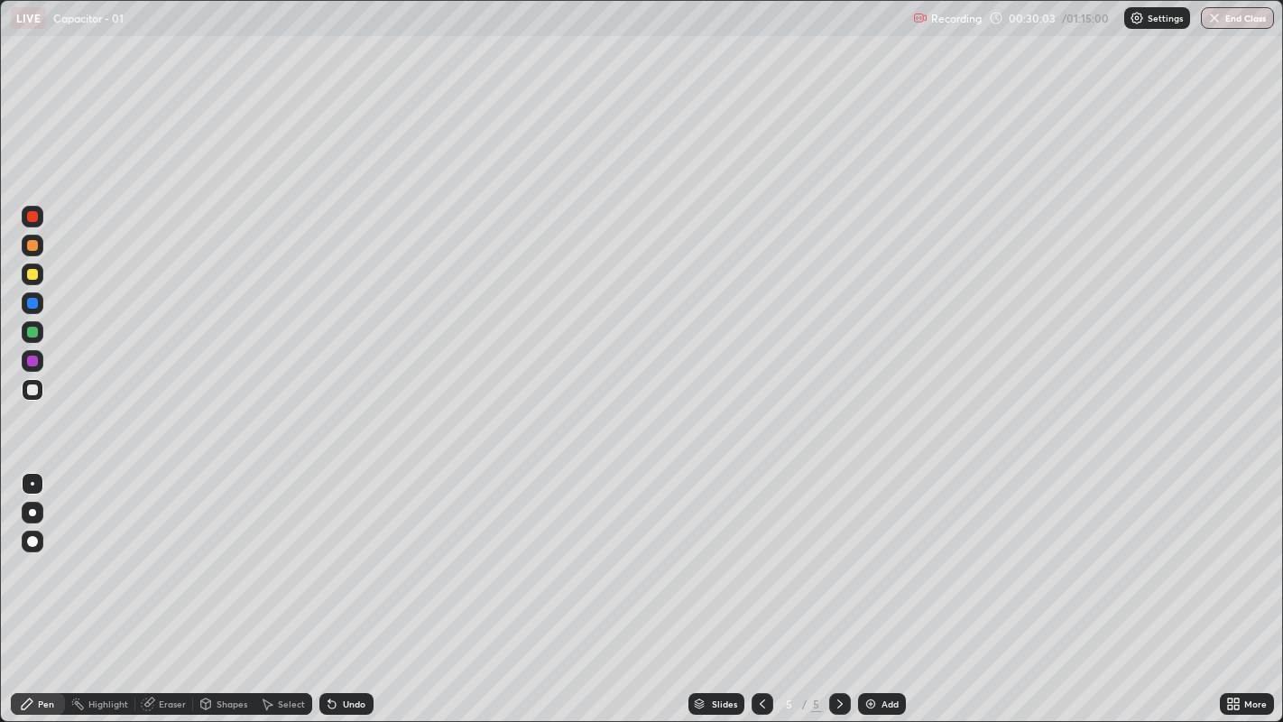
click at [329, 551] on icon at bounding box center [331, 704] width 7 height 7
click at [344, 551] on div "Undo" at bounding box center [346, 704] width 54 height 22
click at [33, 269] on div at bounding box center [32, 274] width 11 height 11
click at [346, 551] on div "Undo" at bounding box center [354, 703] width 23 height 9
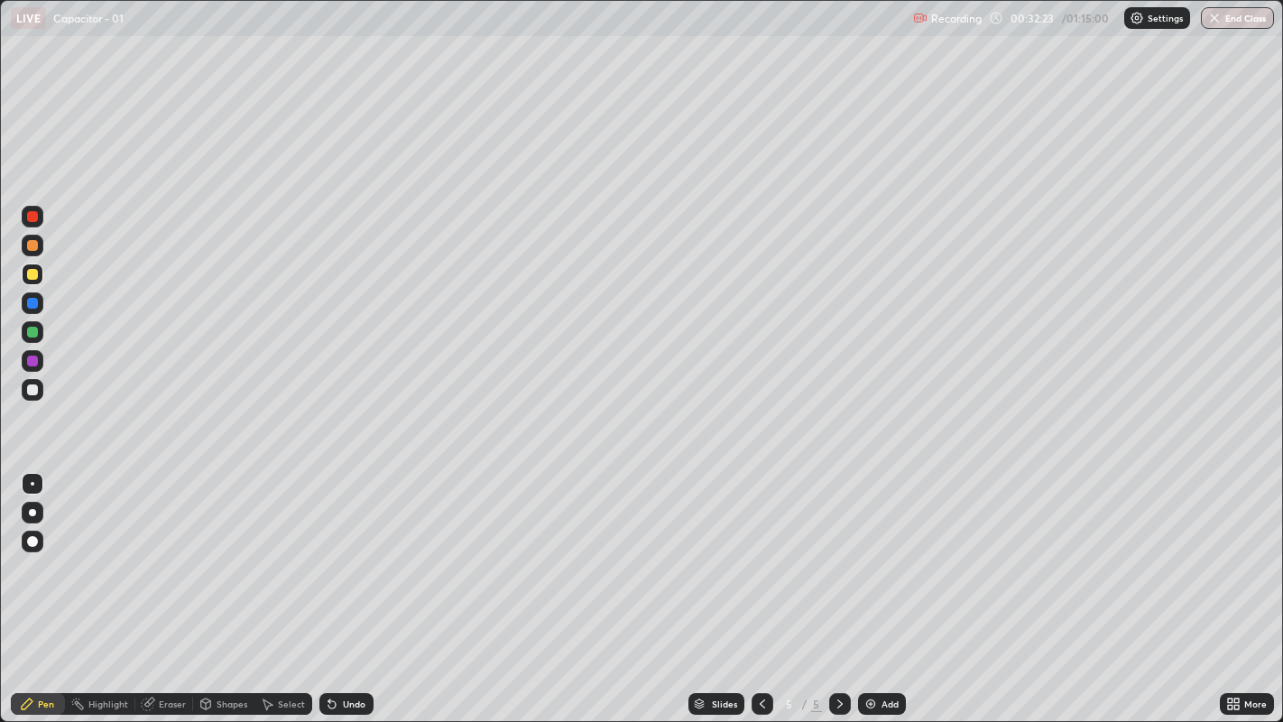
click at [340, 551] on div "Undo" at bounding box center [346, 704] width 54 height 22
click at [346, 551] on div "Undo" at bounding box center [346, 704] width 54 height 22
click at [328, 551] on icon at bounding box center [331, 704] width 7 height 7
click at [343, 551] on div "Undo" at bounding box center [354, 703] width 23 height 9
click at [336, 551] on icon at bounding box center [332, 703] width 14 height 14
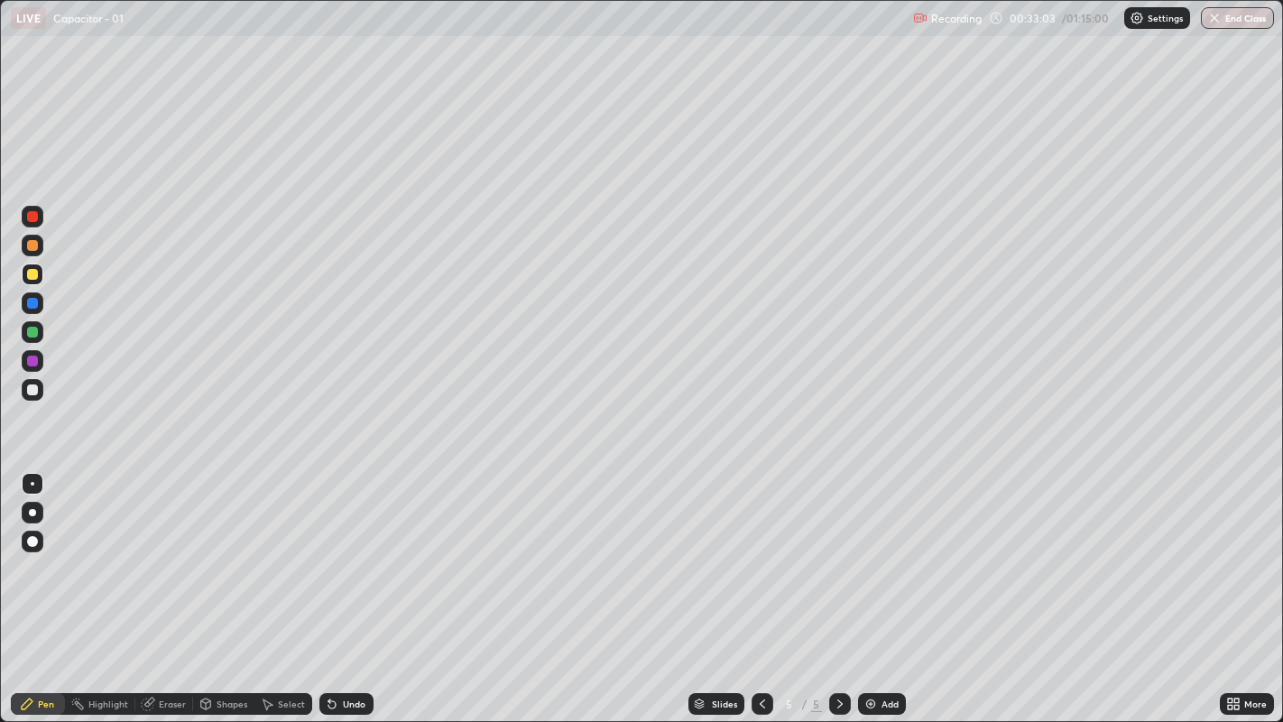
click at [346, 551] on div "Undo" at bounding box center [354, 703] width 23 height 9
click at [330, 551] on icon at bounding box center [331, 704] width 7 height 7
click at [345, 551] on div "Undo" at bounding box center [354, 703] width 23 height 9
click at [353, 551] on div "Undo" at bounding box center [354, 703] width 23 height 9
click at [879, 551] on div "Add" at bounding box center [882, 704] width 48 height 22
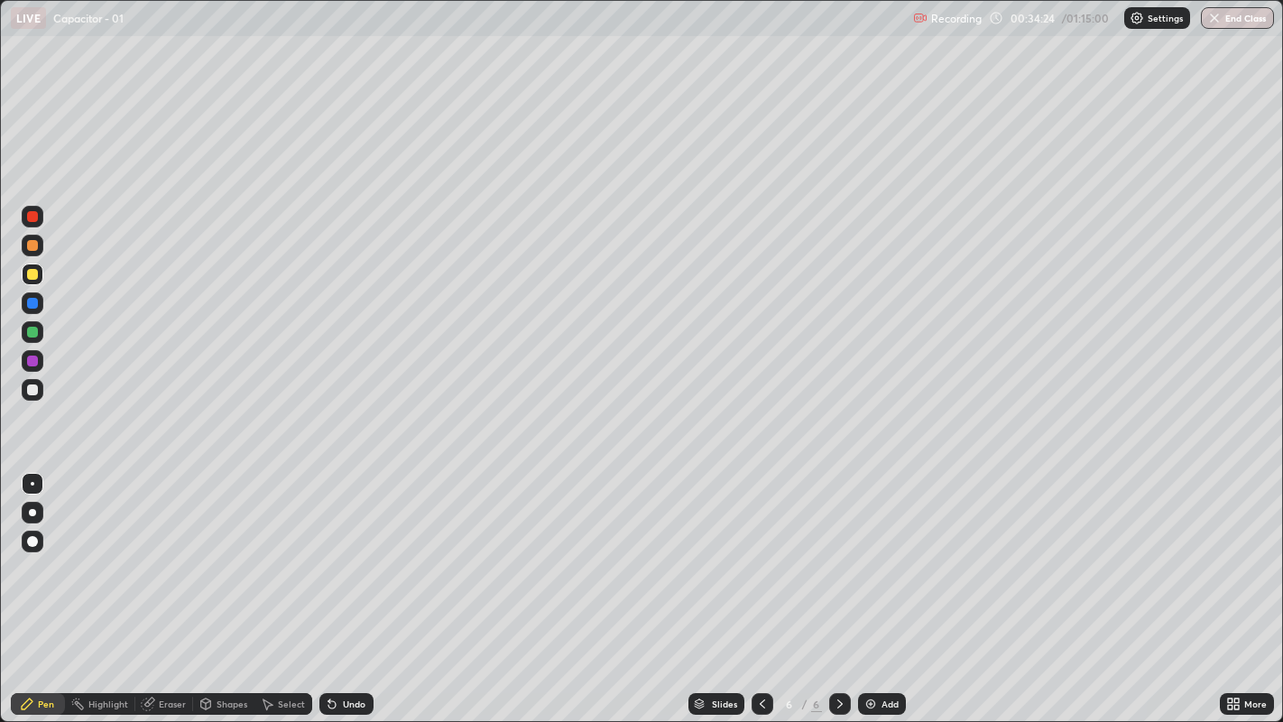
click at [279, 551] on div "Select" at bounding box center [283, 704] width 58 height 22
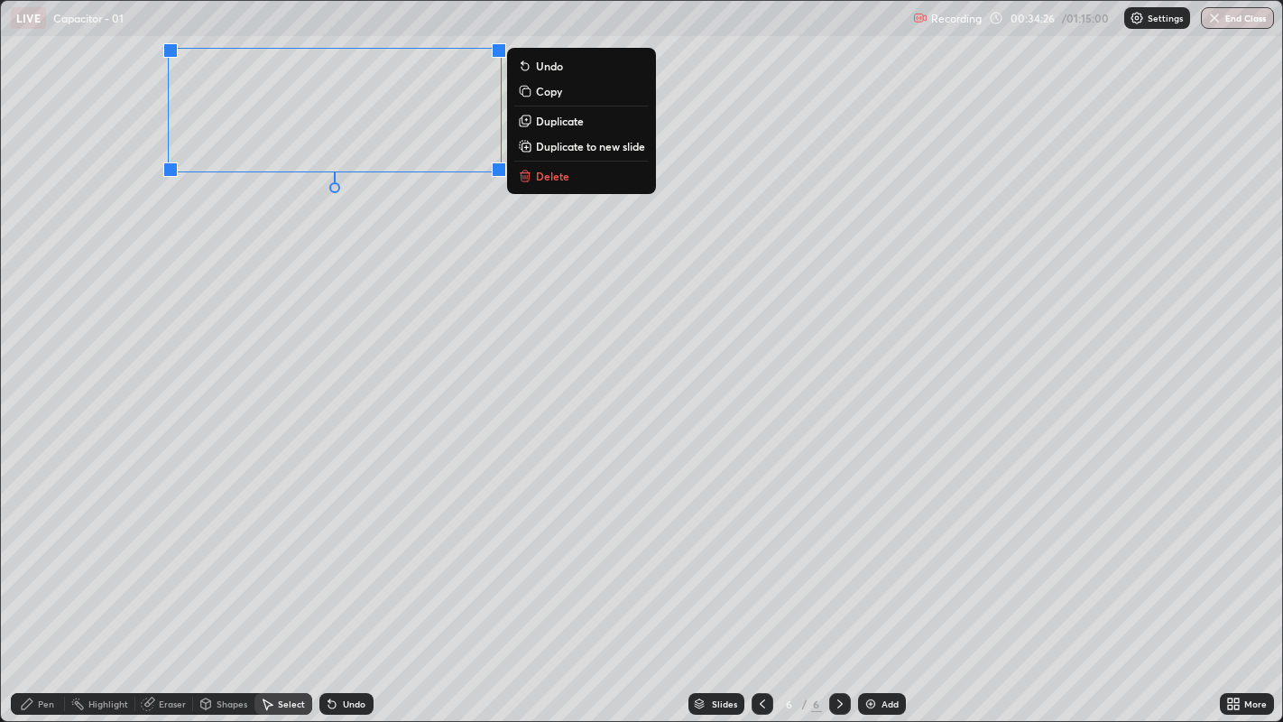
click at [538, 119] on p "Duplicate" at bounding box center [560, 121] width 48 height 14
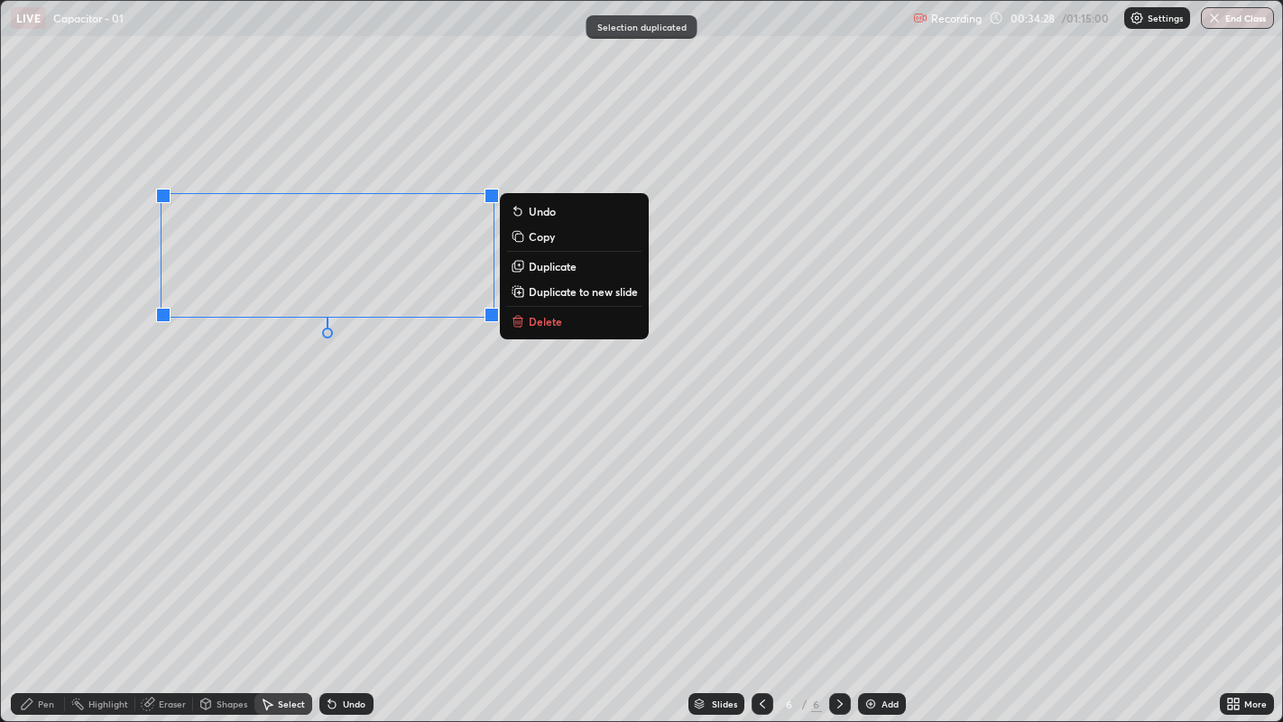
click at [41, 551] on div "Pen" at bounding box center [46, 703] width 16 height 9
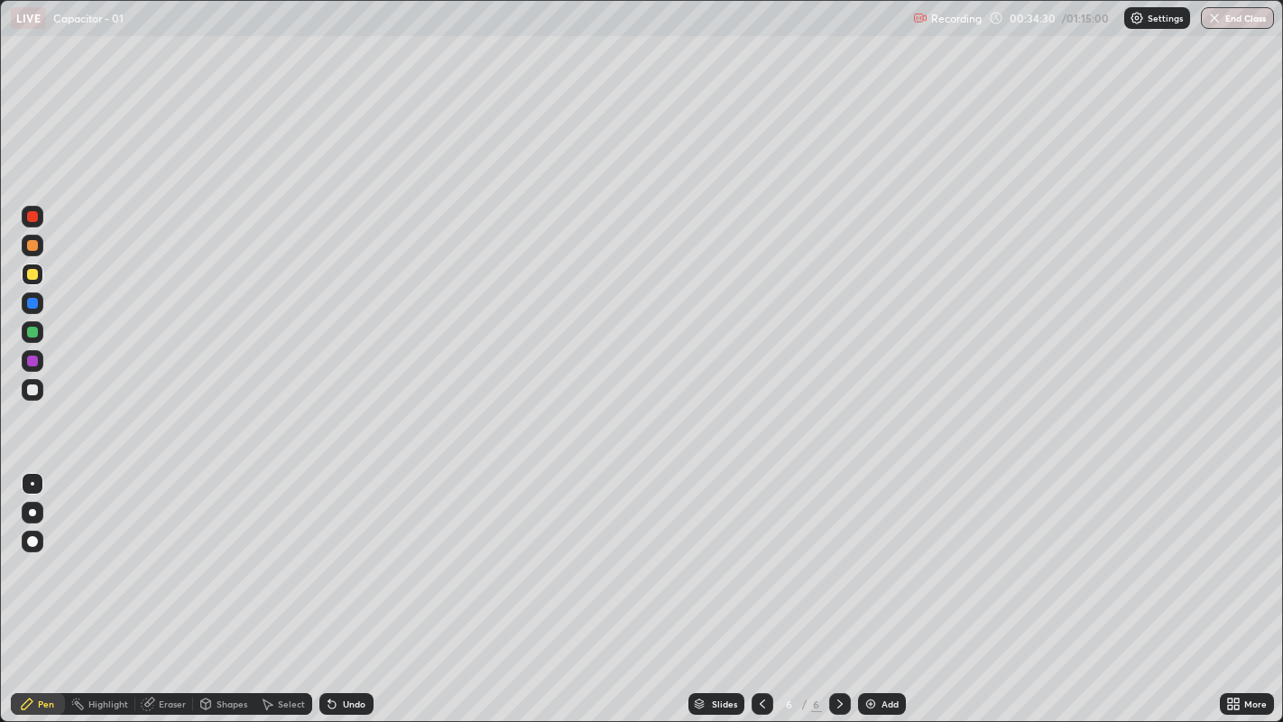
click at [343, 551] on div "Undo" at bounding box center [354, 703] width 23 height 9
click at [32, 241] on div at bounding box center [32, 245] width 11 height 11
click at [170, 551] on div "Eraser" at bounding box center [172, 703] width 27 height 9
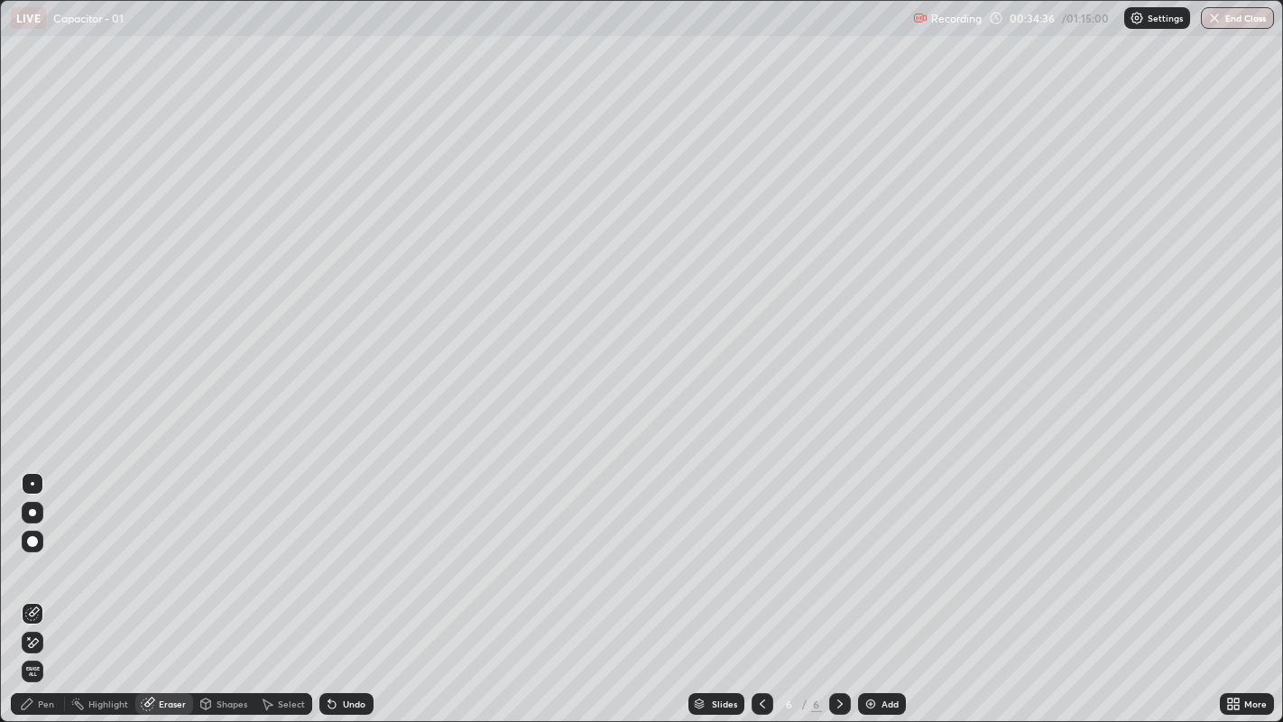
click at [33, 551] on icon at bounding box center [27, 703] width 14 height 14
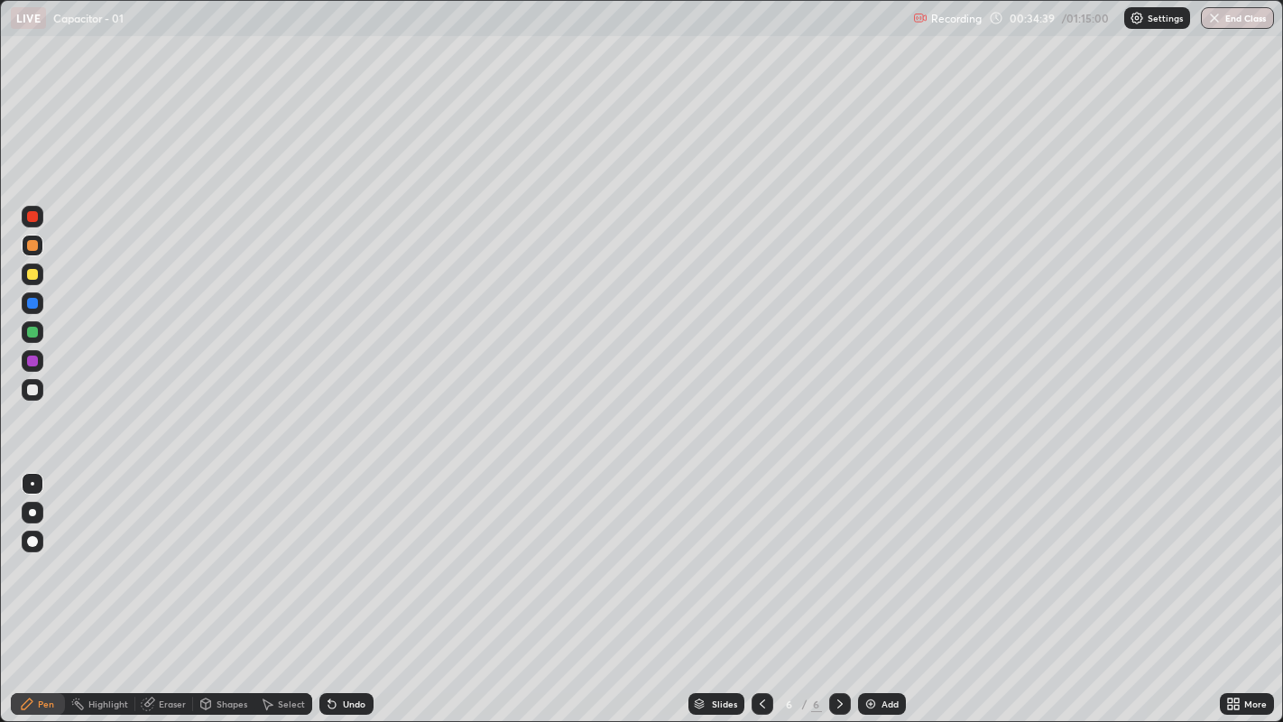
click at [349, 551] on div "Undo" at bounding box center [354, 703] width 23 height 9
click at [344, 551] on div "Undo" at bounding box center [354, 703] width 23 height 9
click at [33, 388] on div at bounding box center [32, 389] width 11 height 11
click at [278, 551] on div "Select" at bounding box center [291, 703] width 27 height 9
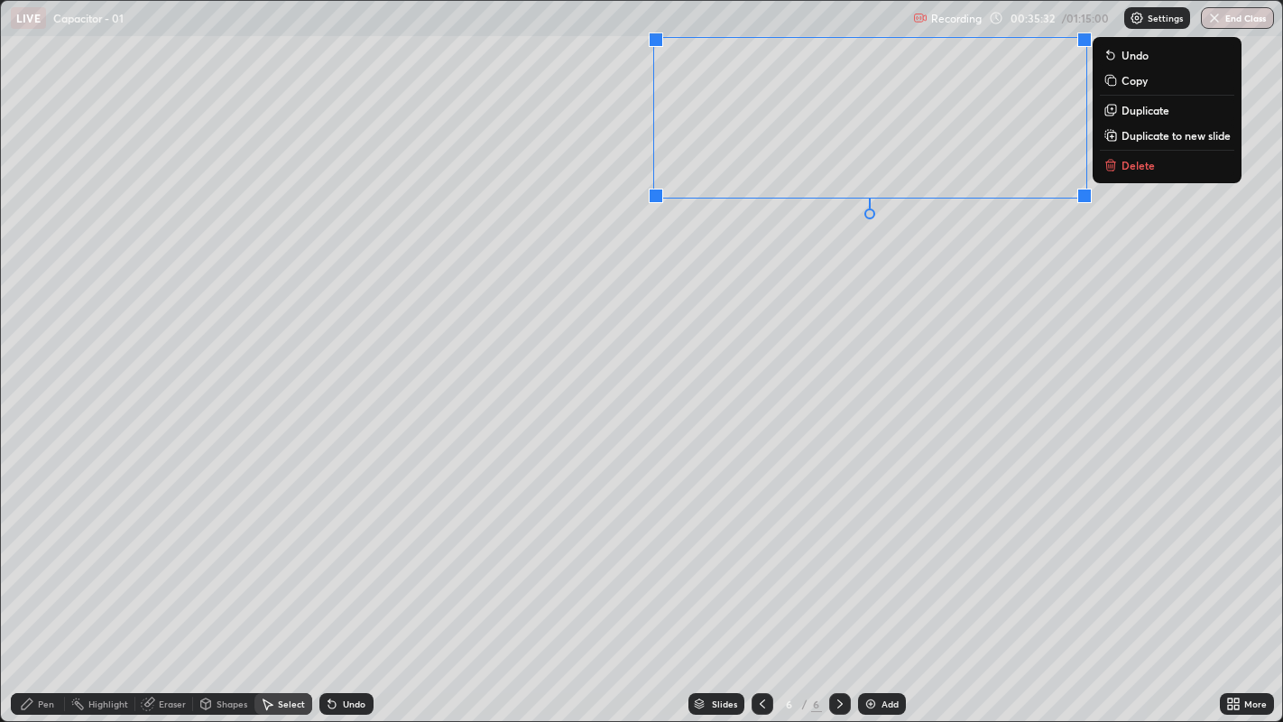
click at [1117, 111] on icon at bounding box center [1110, 110] width 14 height 14
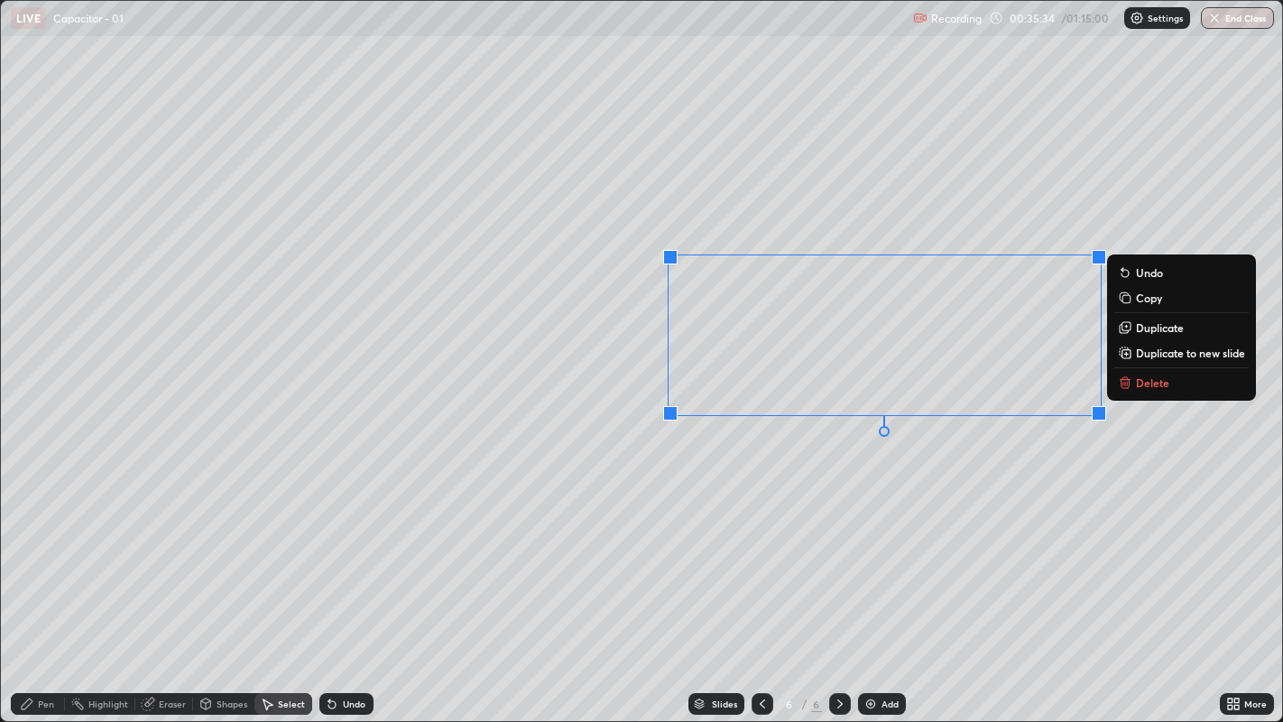
click at [35, 551] on div "Pen" at bounding box center [38, 704] width 54 height 22
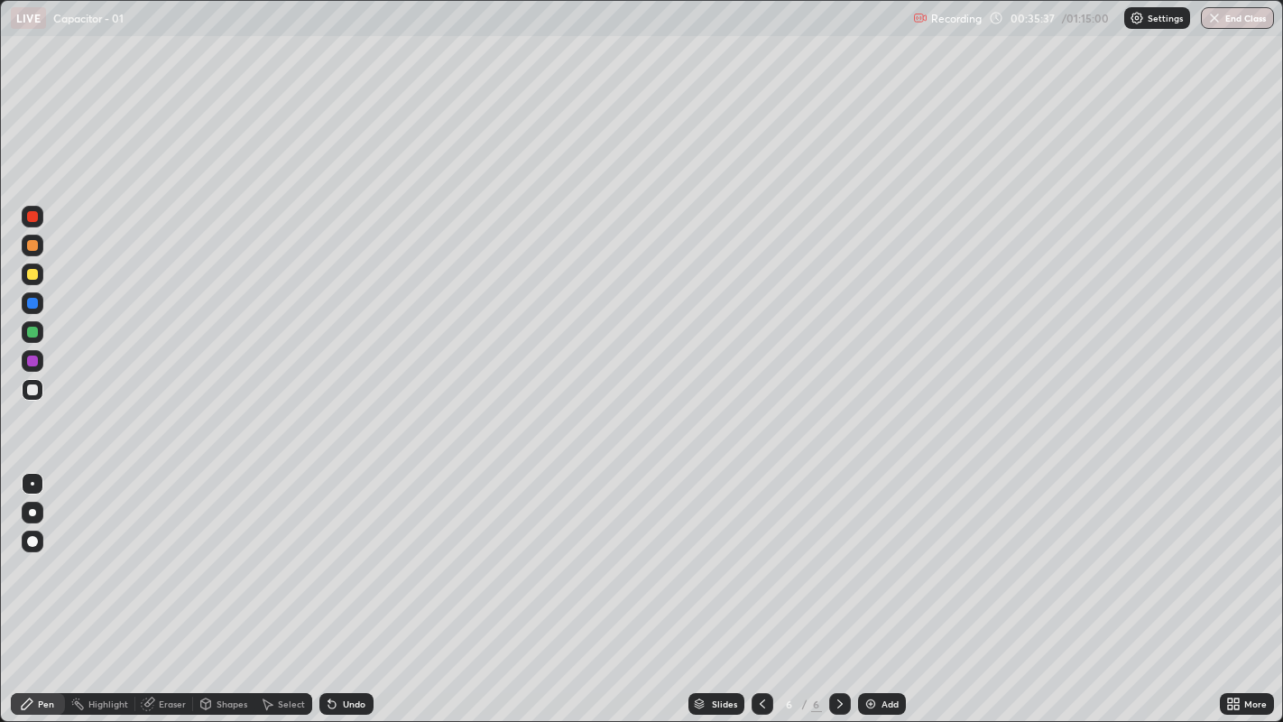
click at [28, 217] on div at bounding box center [32, 216] width 11 height 11
click at [329, 551] on icon at bounding box center [331, 704] width 7 height 7
click at [159, 551] on div "Eraser" at bounding box center [172, 703] width 27 height 9
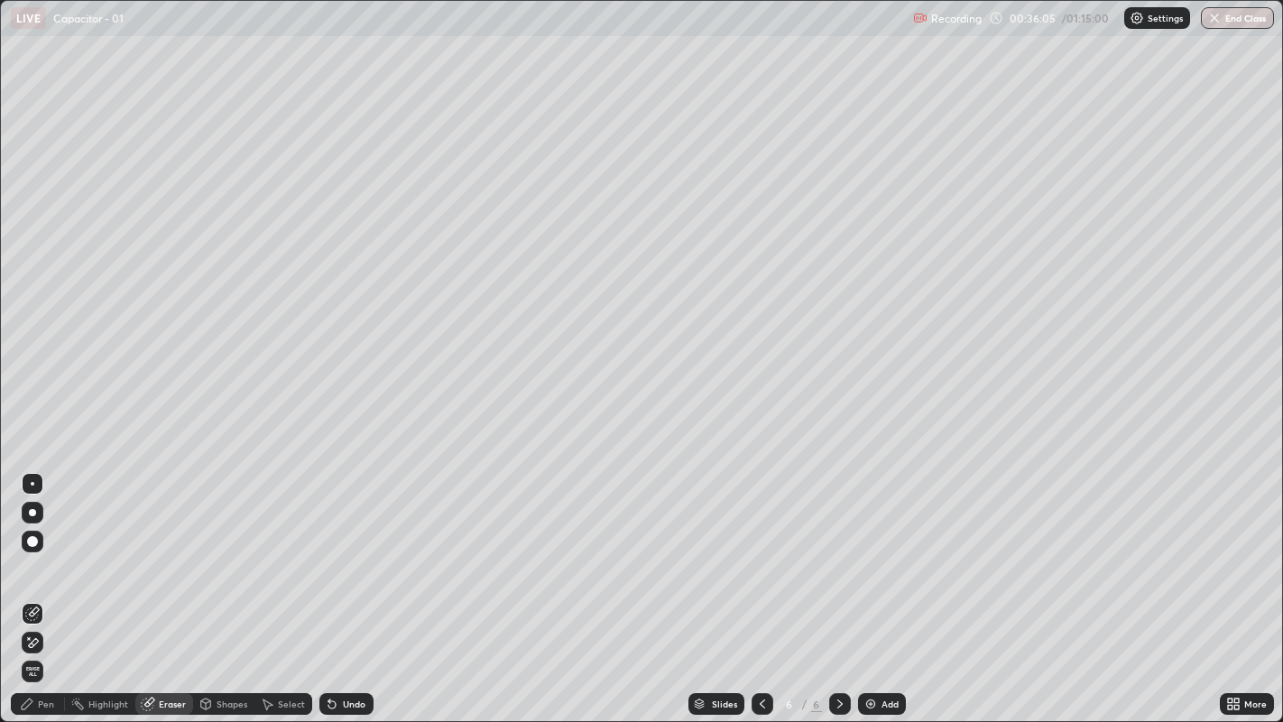
click at [33, 551] on icon at bounding box center [27, 703] width 14 height 14
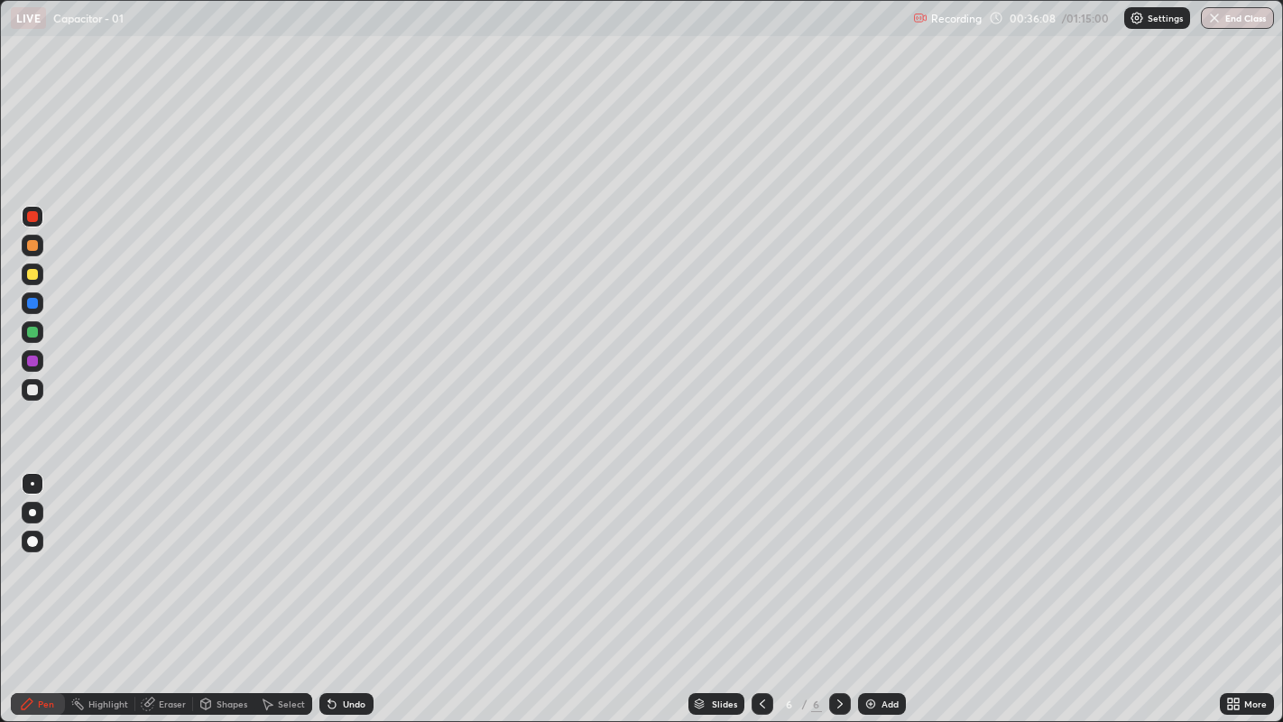
click at [27, 388] on div at bounding box center [32, 389] width 11 height 11
click at [36, 362] on div at bounding box center [32, 360] width 11 height 11
click at [32, 331] on div at bounding box center [32, 332] width 11 height 11
click at [154, 551] on div "Eraser" at bounding box center [164, 704] width 58 height 22
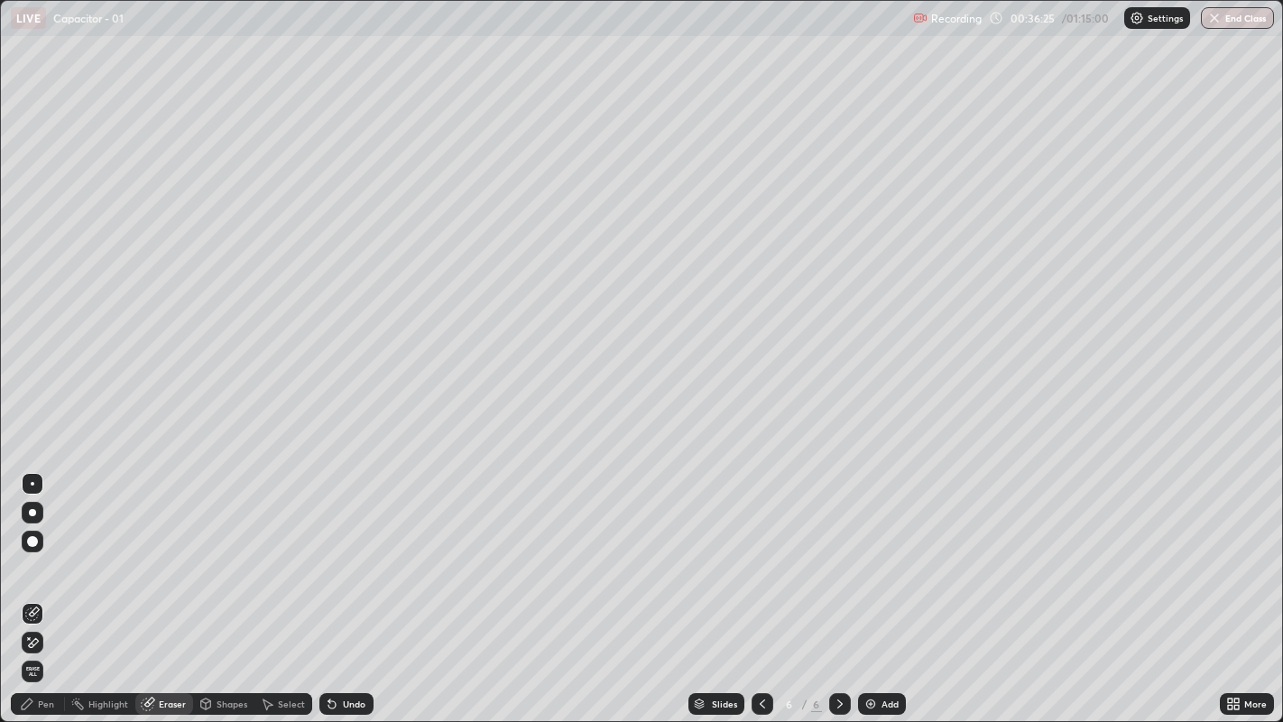
click at [32, 551] on icon at bounding box center [27, 703] width 14 height 14
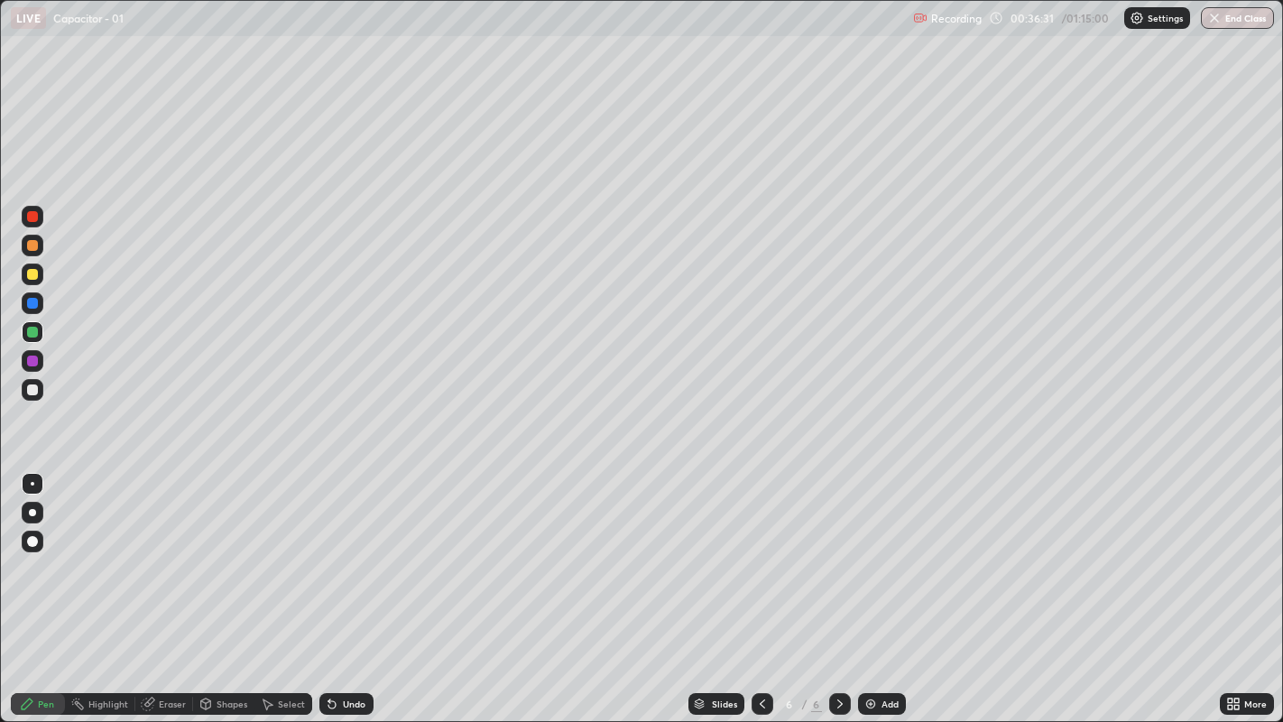
click at [759, 551] on icon at bounding box center [762, 703] width 14 height 14
click at [840, 551] on icon at bounding box center [840, 703] width 14 height 14
click at [759, 551] on icon at bounding box center [762, 703] width 14 height 14
click at [844, 551] on icon at bounding box center [840, 703] width 14 height 14
click at [759, 551] on icon at bounding box center [762, 703] width 14 height 14
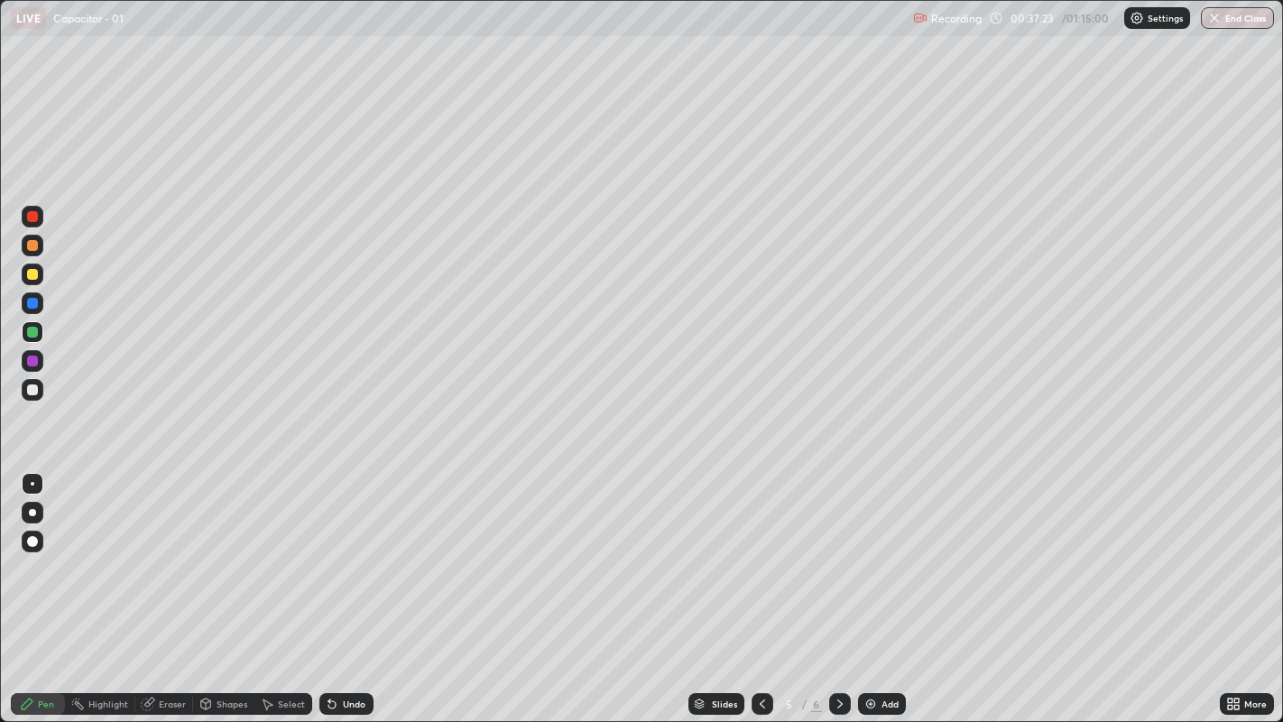
click at [30, 388] on div at bounding box center [32, 389] width 11 height 11
click at [843, 551] on icon at bounding box center [840, 703] width 14 height 14
click at [759, 551] on icon at bounding box center [762, 703] width 14 height 14
click at [33, 214] on div at bounding box center [32, 216] width 11 height 11
click at [160, 551] on div "Eraser" at bounding box center [164, 704] width 58 height 22
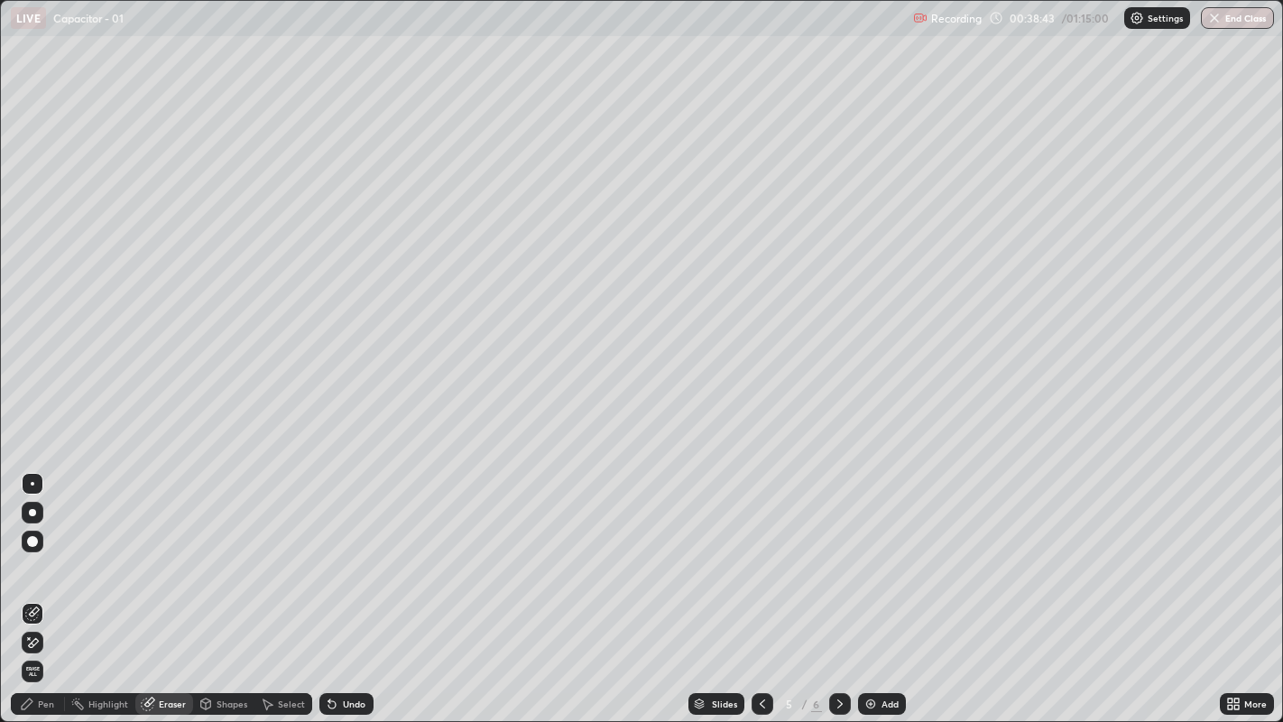
click at [27, 551] on icon at bounding box center [27, 703] width 11 height 11
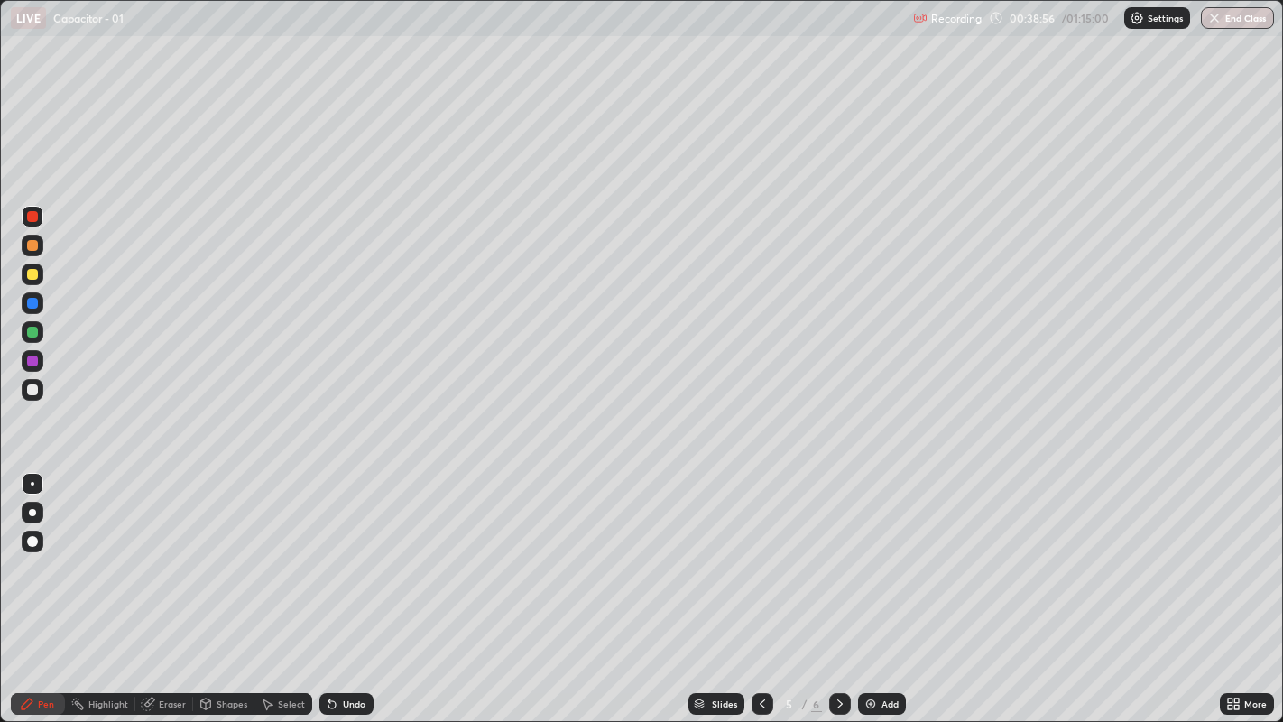
click at [30, 271] on div at bounding box center [32, 274] width 11 height 11
click at [349, 551] on div "Undo" at bounding box center [354, 703] width 23 height 9
click at [33, 388] on div at bounding box center [32, 389] width 11 height 11
click at [163, 551] on div "Eraser" at bounding box center [172, 703] width 27 height 9
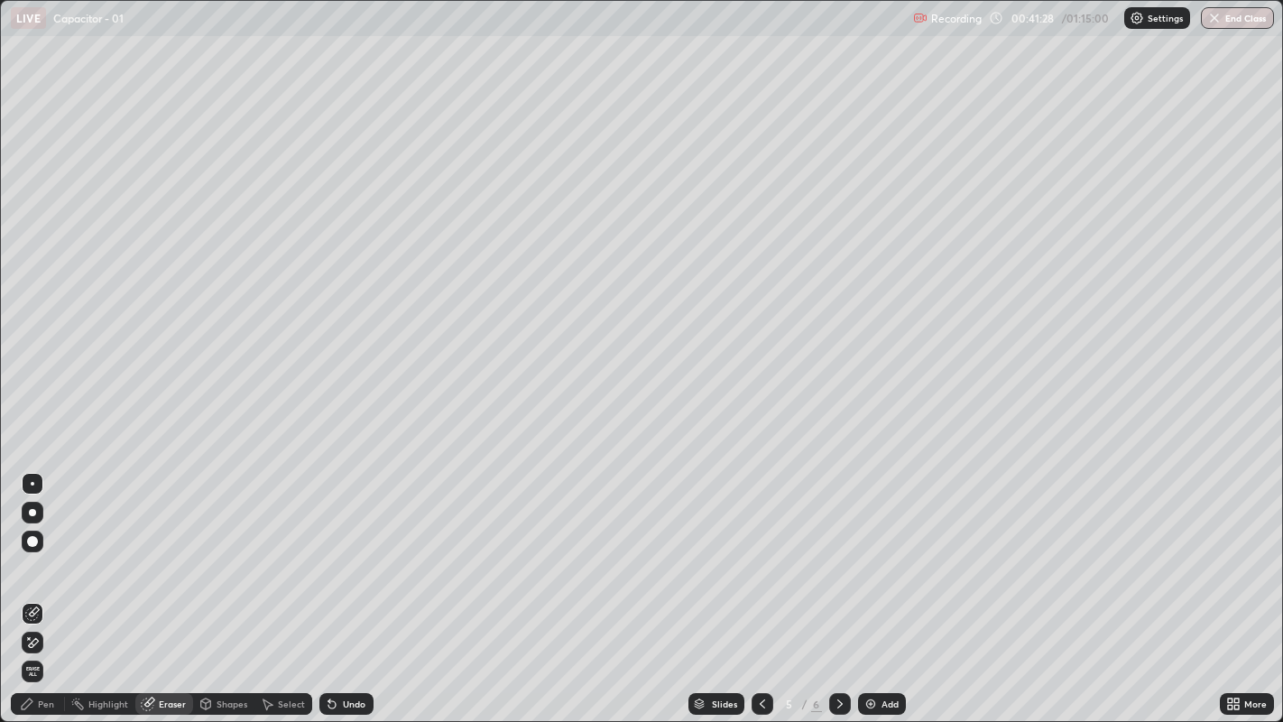
click at [30, 551] on icon at bounding box center [27, 703] width 14 height 14
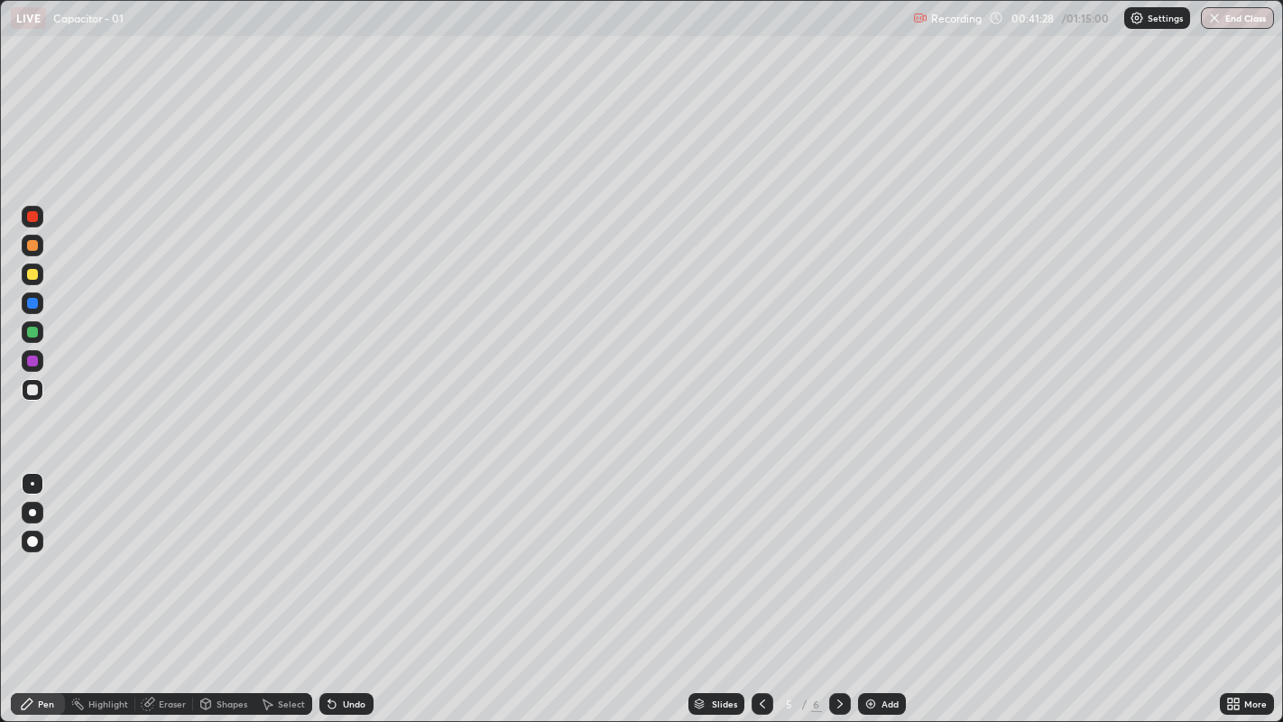
click at [28, 551] on icon at bounding box center [27, 703] width 11 height 11
click at [146, 551] on icon at bounding box center [148, 704] width 12 height 12
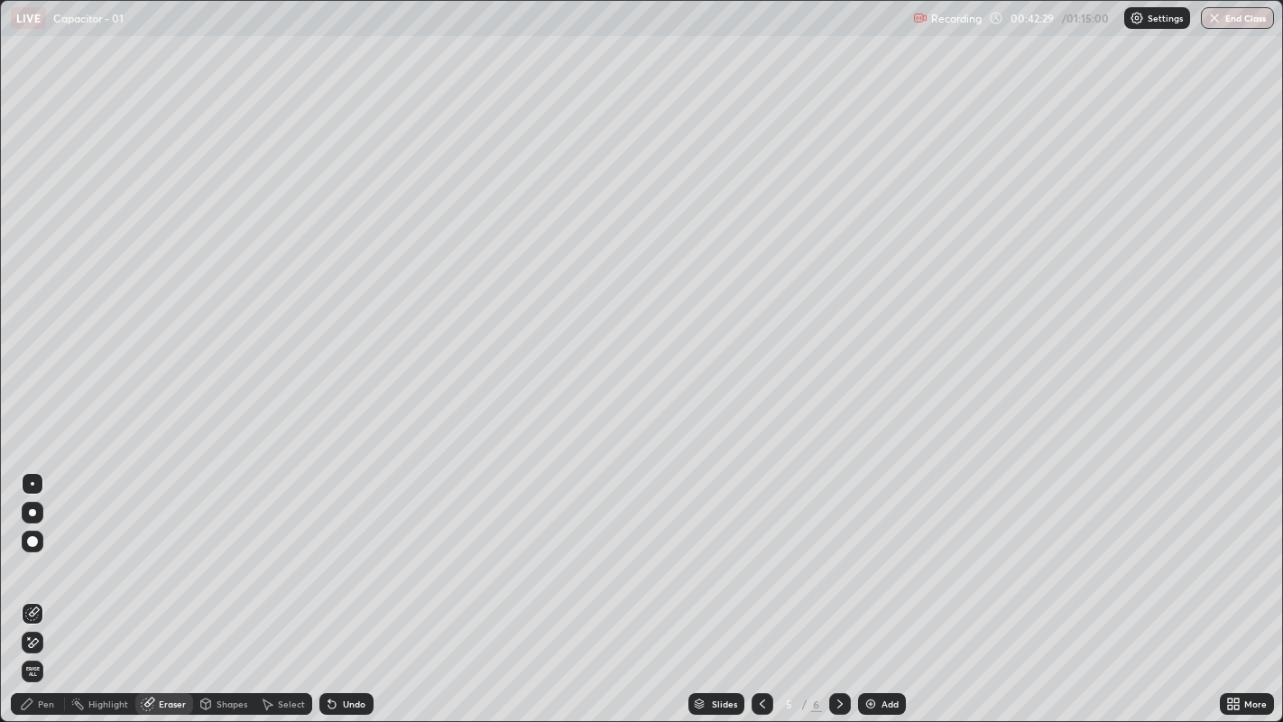
click at [40, 551] on div "Pen" at bounding box center [46, 703] width 16 height 9
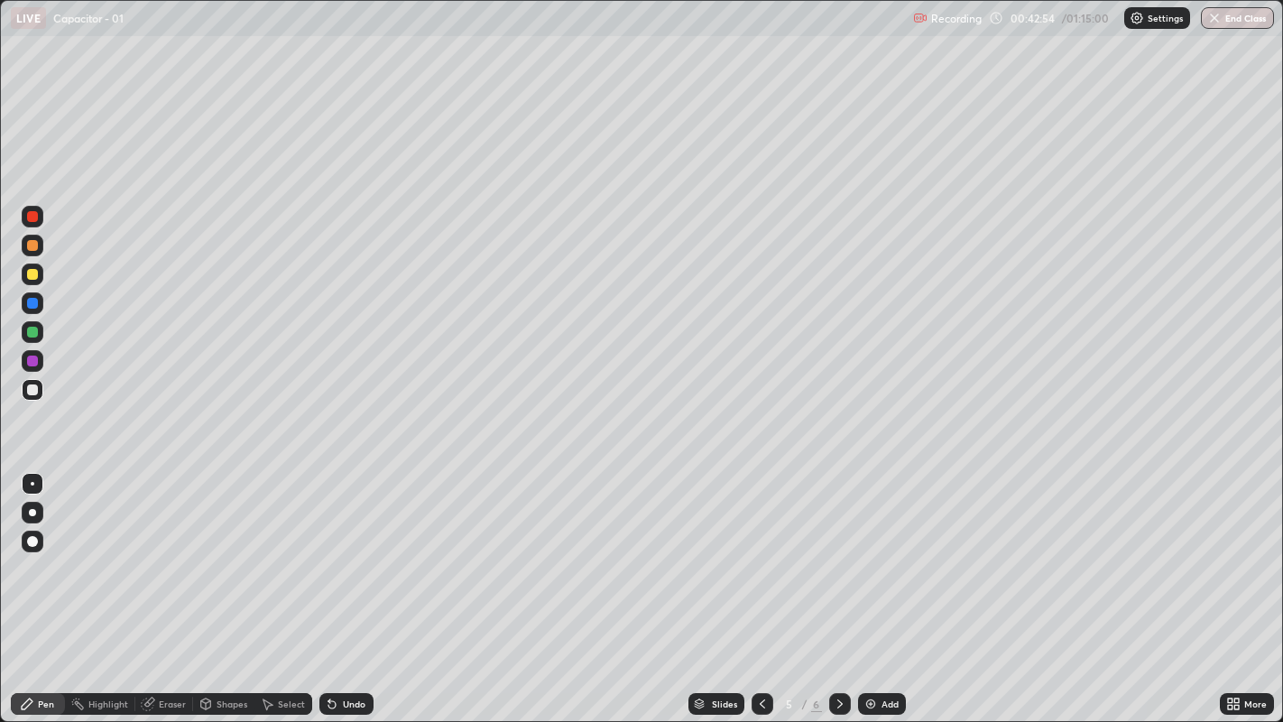
click at [161, 551] on div "Eraser" at bounding box center [172, 703] width 27 height 9
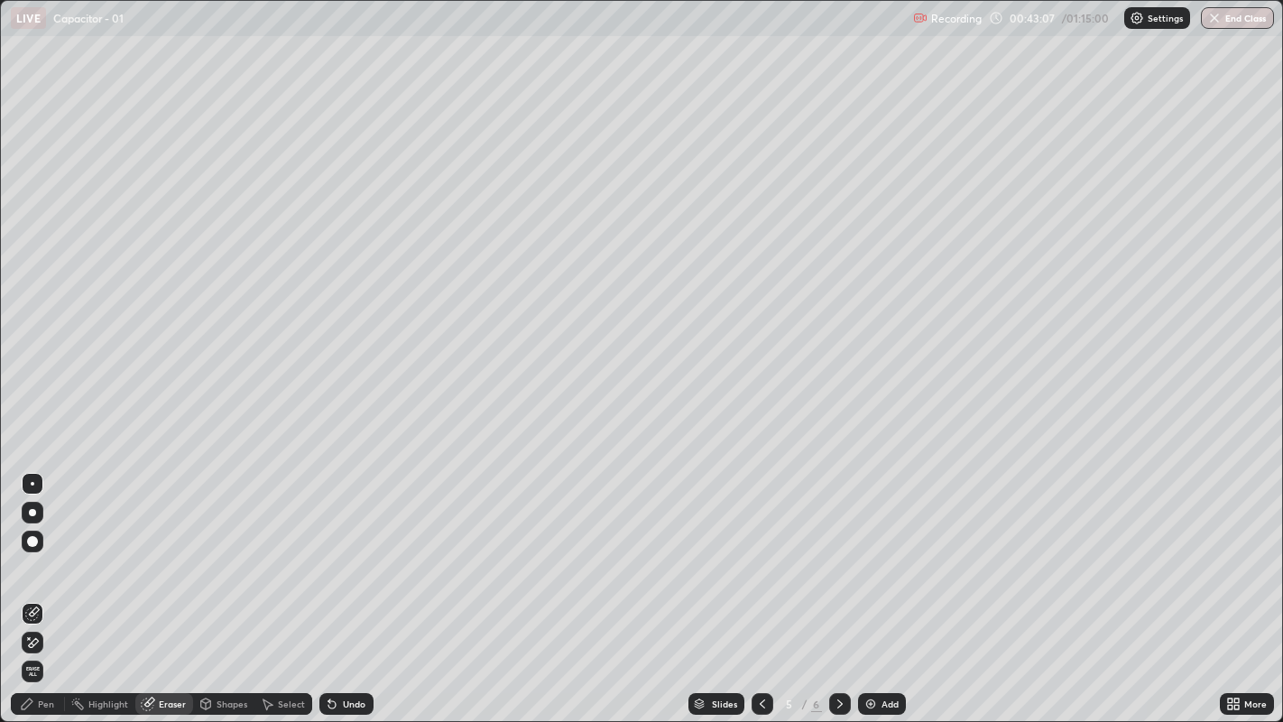
click at [42, 551] on div "Pen" at bounding box center [46, 703] width 16 height 9
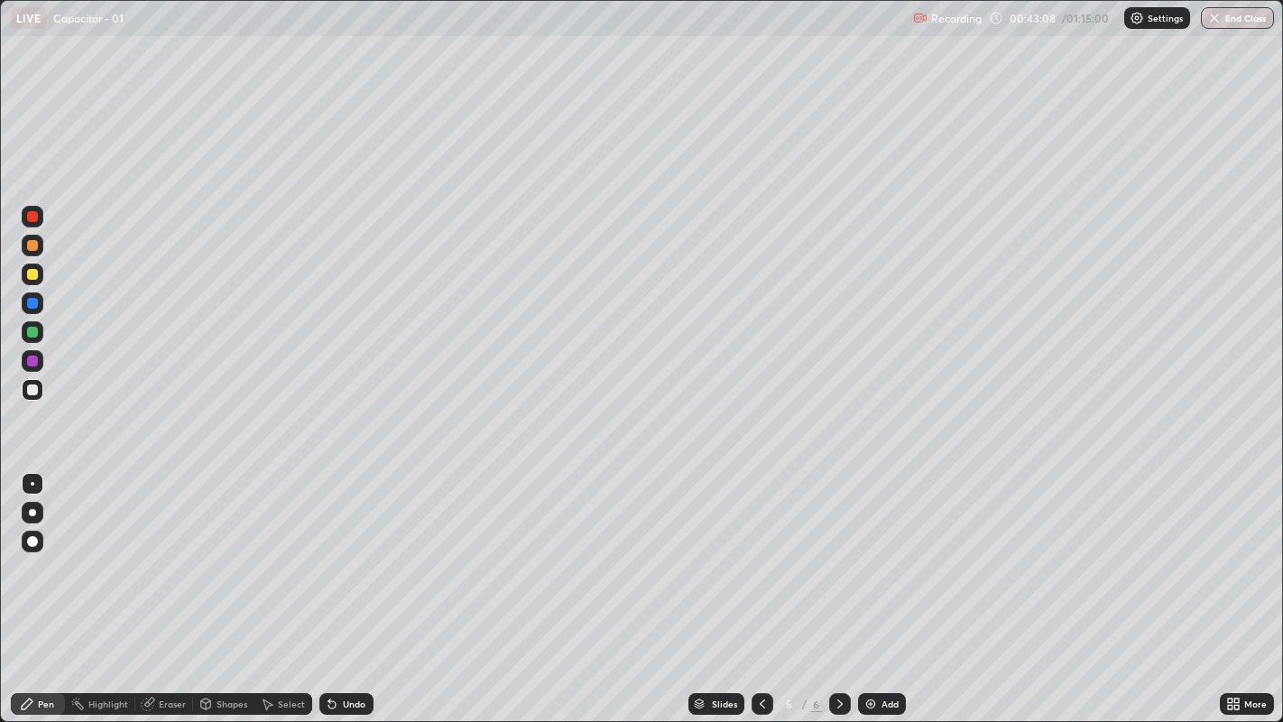
click at [34, 328] on div at bounding box center [32, 332] width 11 height 11
click at [336, 551] on icon at bounding box center [332, 703] width 14 height 14
click at [765, 551] on div at bounding box center [762, 703] width 22 height 36
click at [839, 551] on icon at bounding box center [840, 703] width 14 height 14
click at [837, 551] on icon at bounding box center [839, 703] width 5 height 9
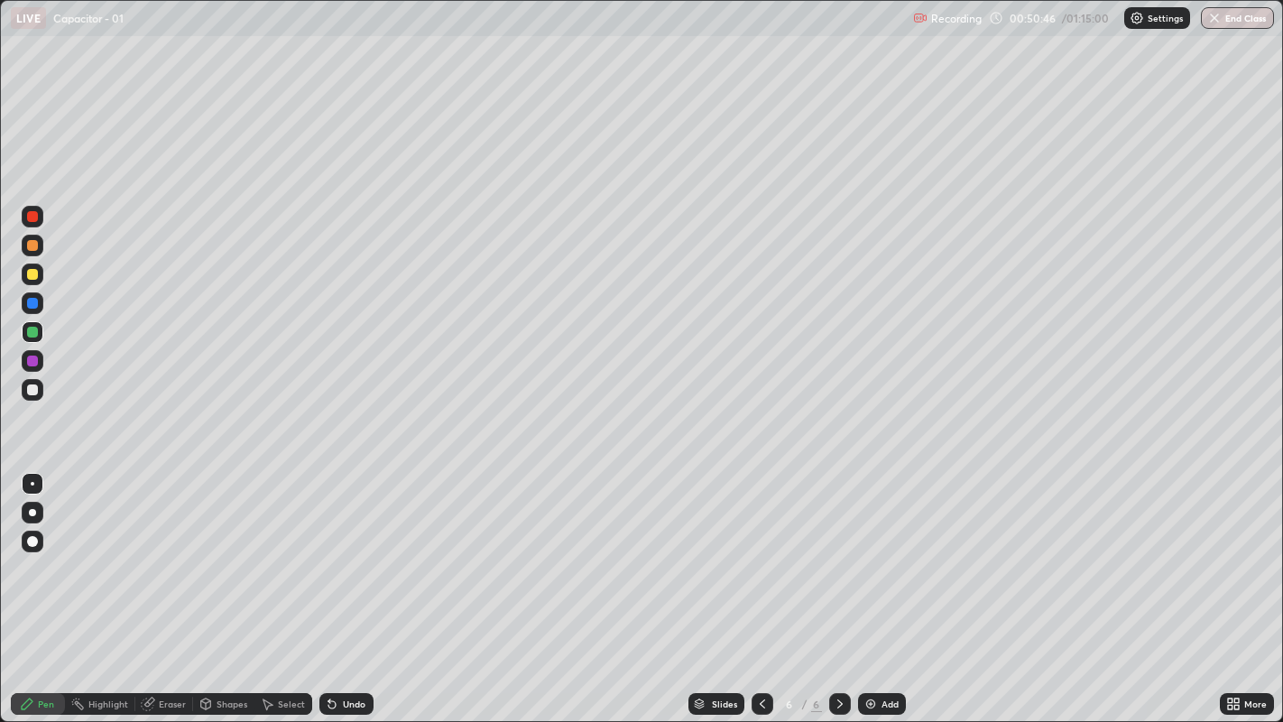
click at [27, 333] on div at bounding box center [32, 332] width 11 height 11
click at [876, 551] on div "Add" at bounding box center [882, 704] width 48 height 22
click at [162, 551] on div "Eraser" at bounding box center [172, 703] width 27 height 9
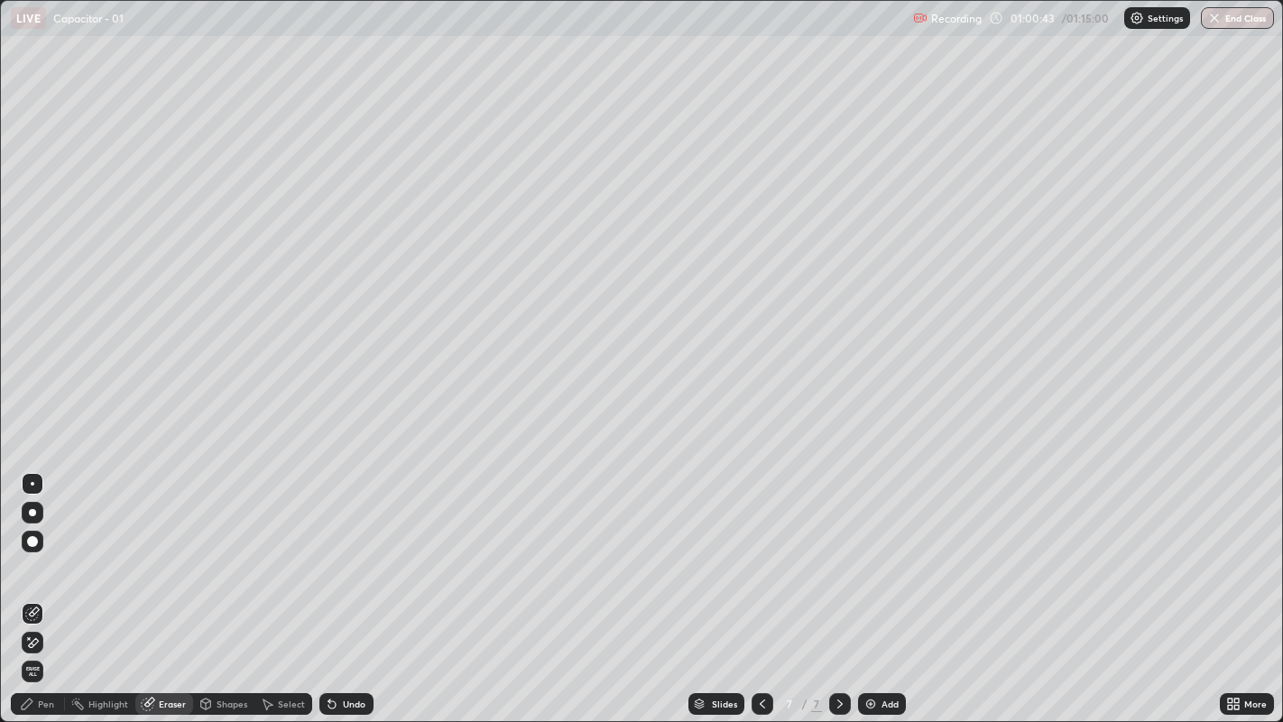
click at [37, 551] on div "Pen" at bounding box center [38, 704] width 54 height 22
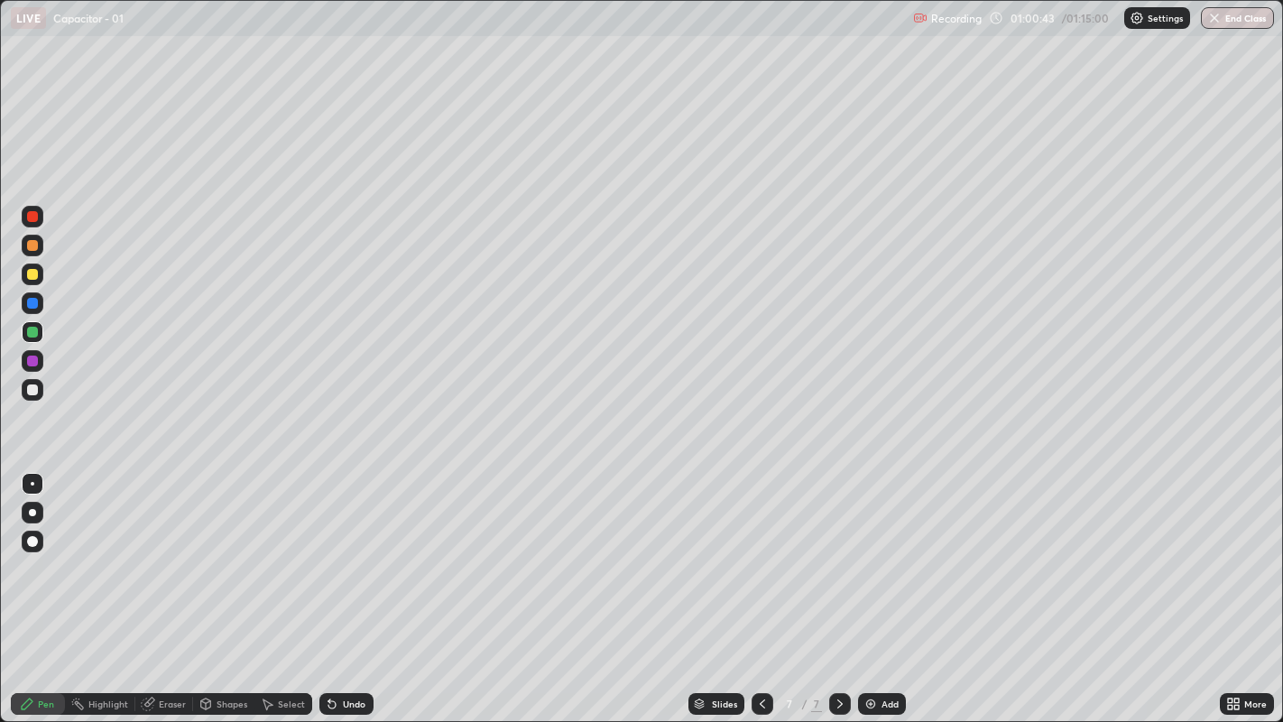
click at [31, 551] on icon at bounding box center [27, 703] width 14 height 14
click at [877, 551] on div "Add" at bounding box center [882, 704] width 48 height 22
click at [340, 551] on div "Undo" at bounding box center [346, 704] width 54 height 22
click at [44, 551] on div "Pen" at bounding box center [46, 703] width 16 height 9
click at [32, 389] on div at bounding box center [32, 389] width 11 height 11
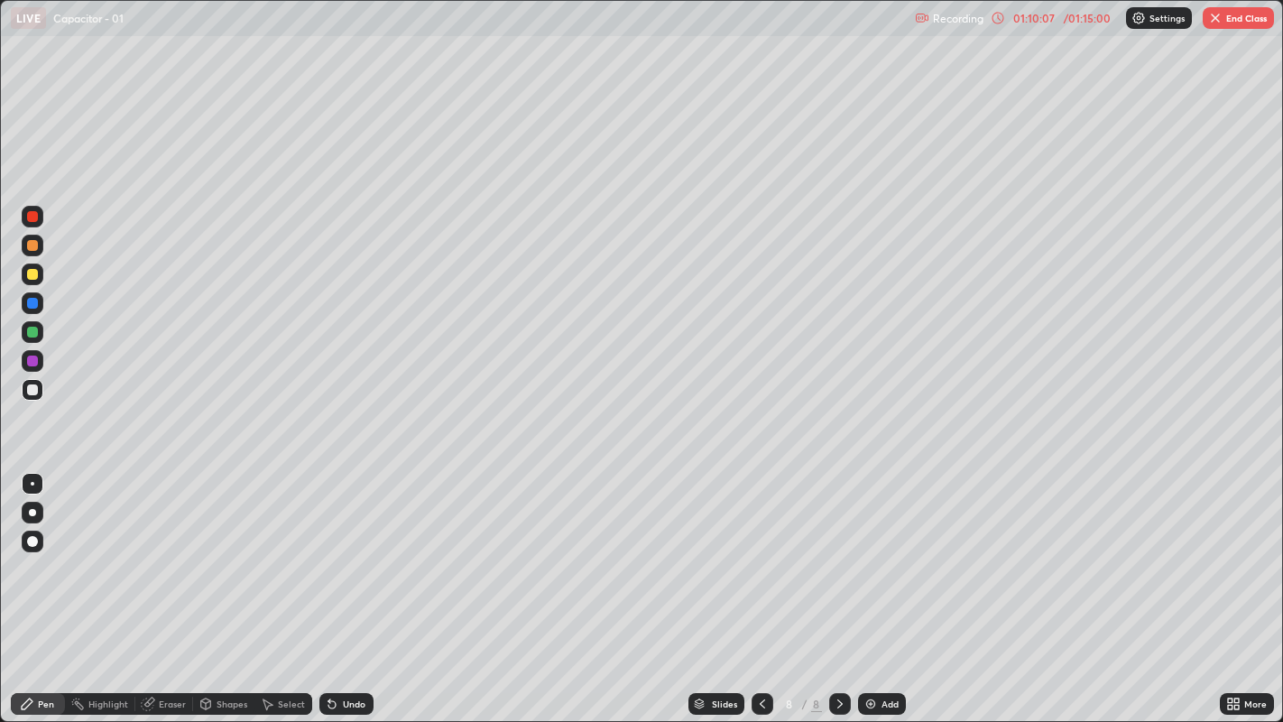
click at [338, 551] on div "Undo" at bounding box center [346, 704] width 54 height 22
click at [327, 551] on icon at bounding box center [332, 703] width 14 height 14
click at [349, 551] on div "Undo" at bounding box center [346, 704] width 54 height 22
click at [327, 551] on icon at bounding box center [332, 703] width 14 height 14
click at [328, 551] on icon at bounding box center [329, 700] width 2 height 2
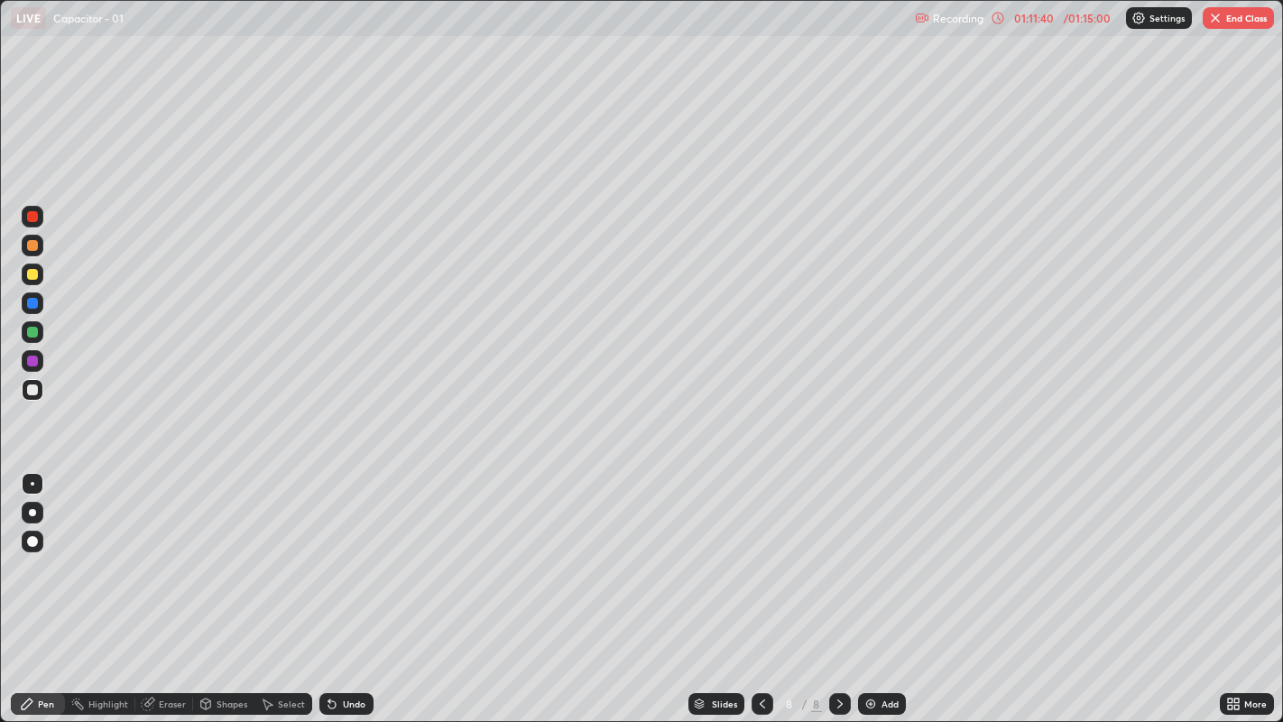
click at [876, 551] on div "Add" at bounding box center [882, 704] width 48 height 22
click at [1234, 13] on button "End Class" at bounding box center [1237, 18] width 71 height 22
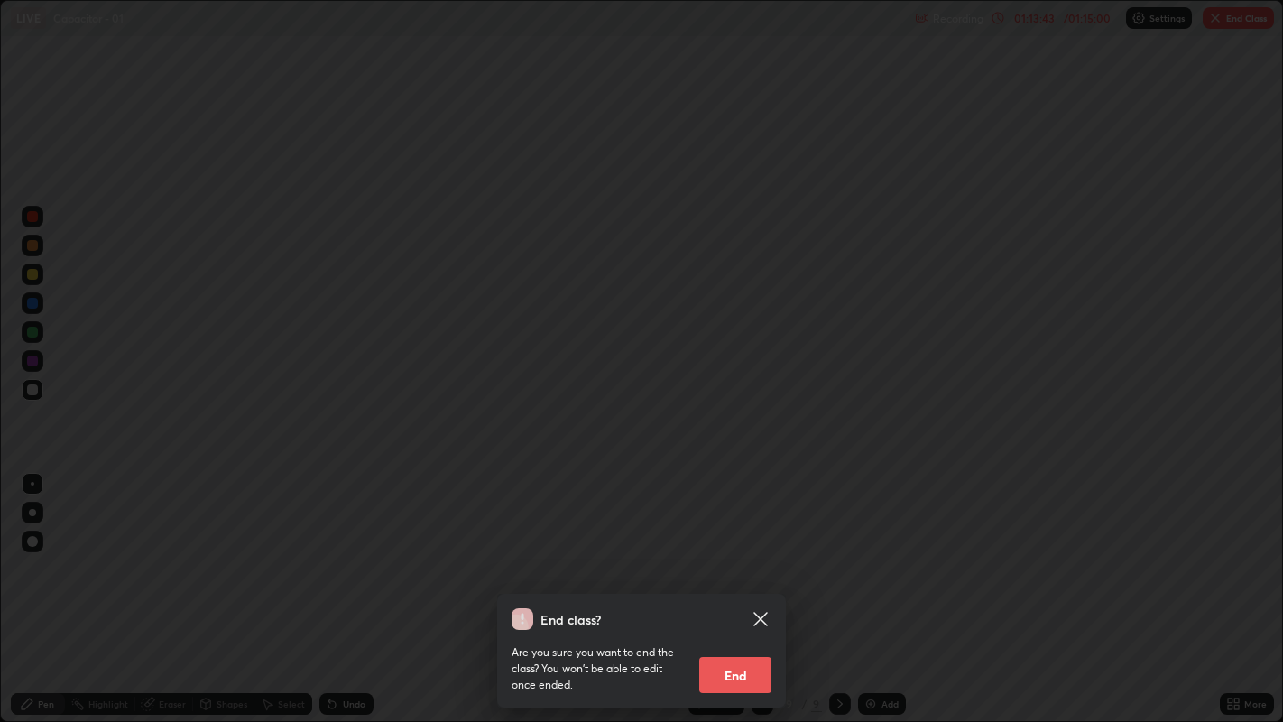
click at [740, 551] on button "End" at bounding box center [735, 675] width 72 height 36
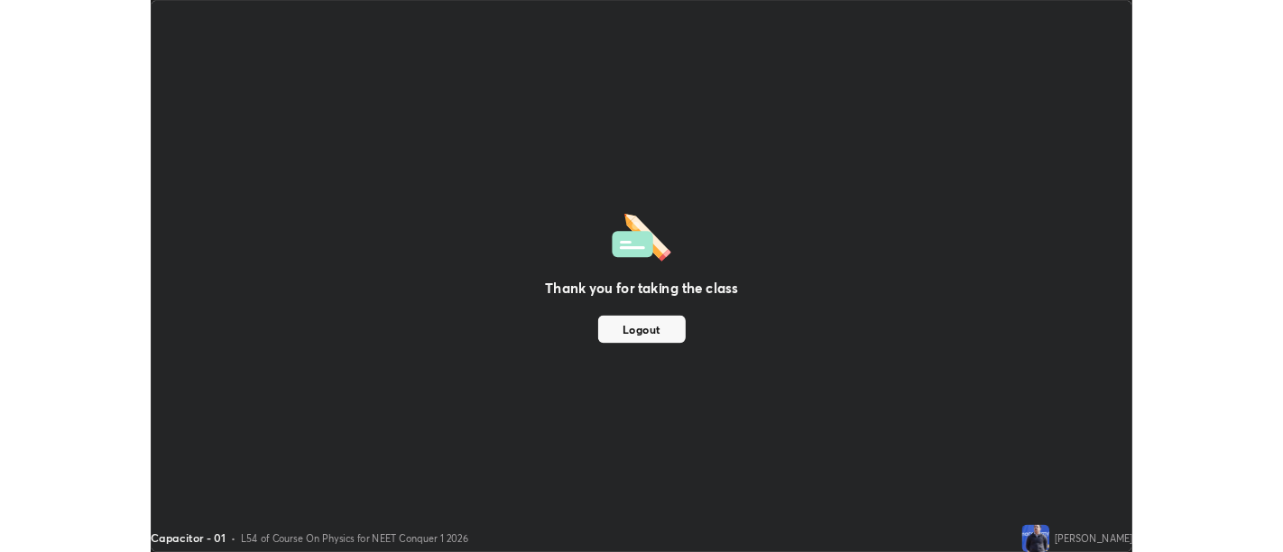
scroll to position [89643, 88912]
